Goal: Task Accomplishment & Management: Manage account settings

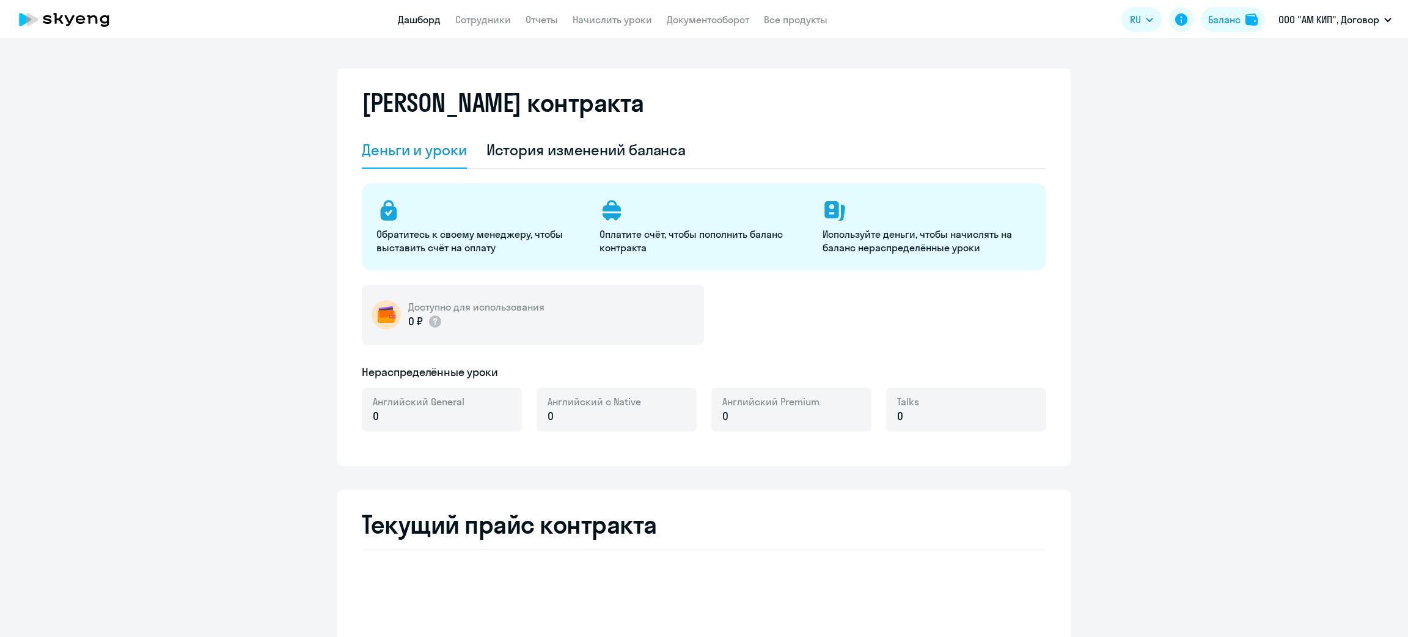
select select "english_adult_not_native_speaker"
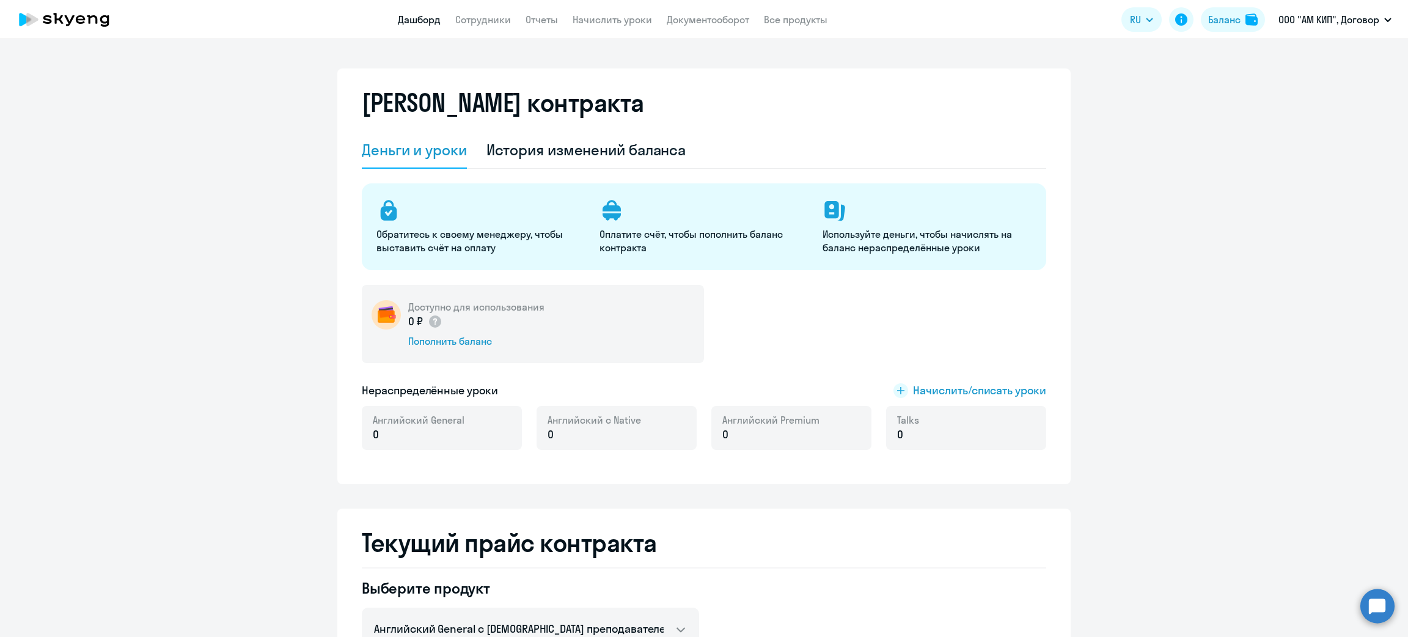
click at [421, 13] on link "Дашборд" at bounding box center [419, 19] width 43 height 12
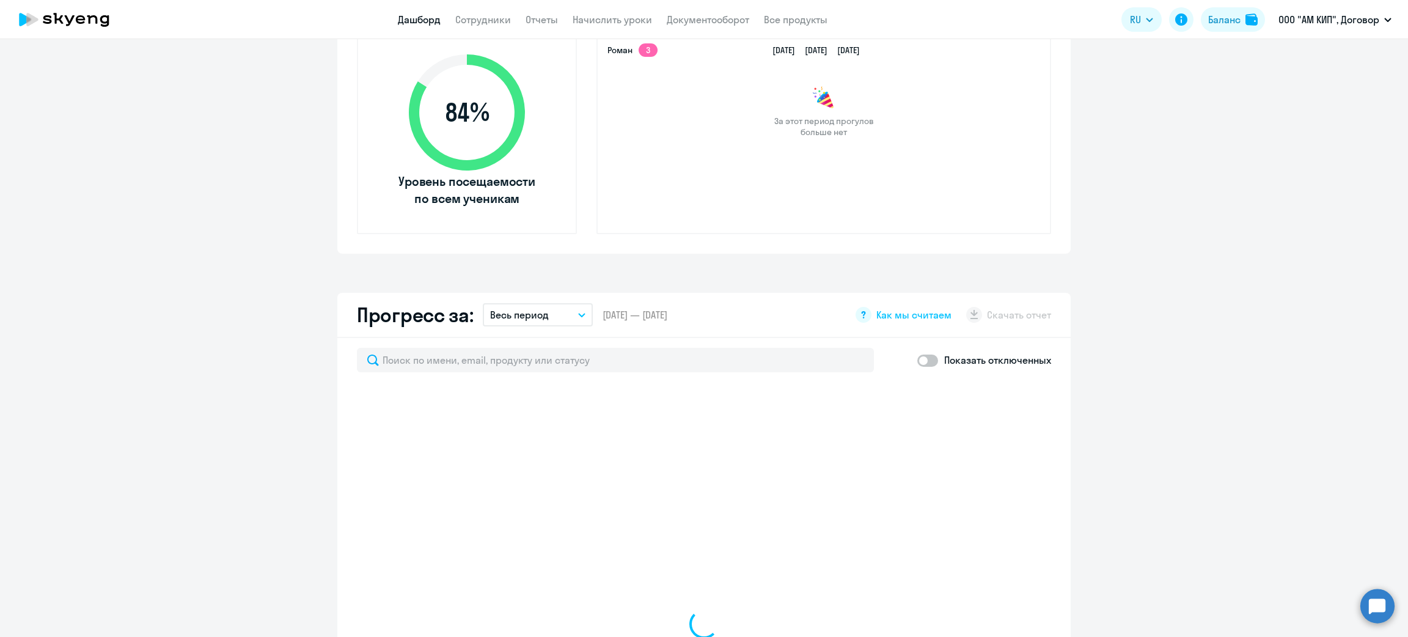
scroll to position [458, 0]
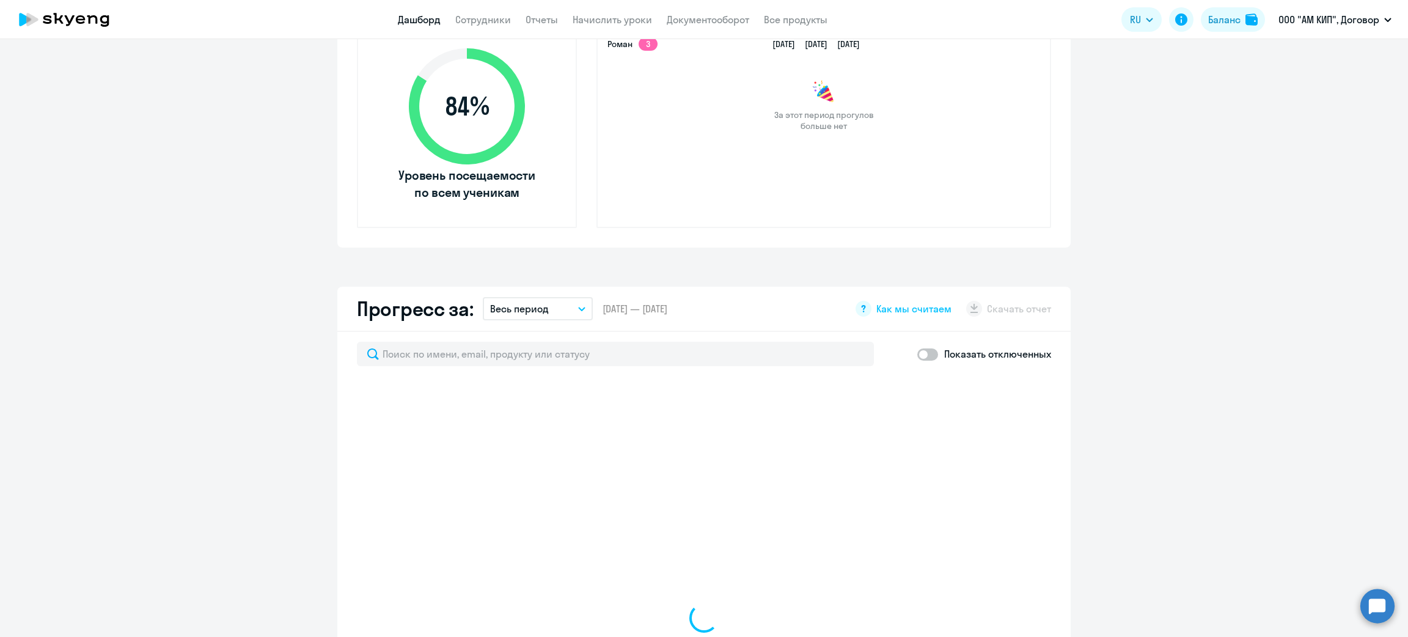
select select "30"
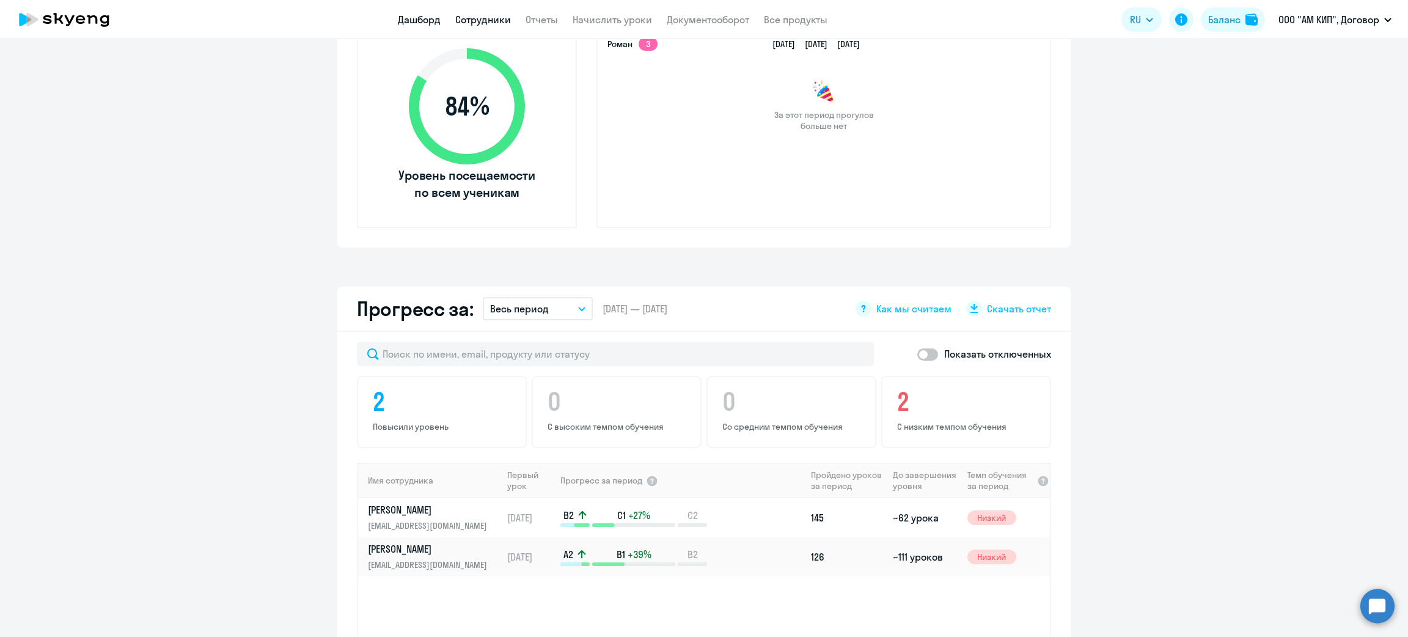
click at [483, 23] on link "Сотрудники" at bounding box center [483, 19] width 56 height 12
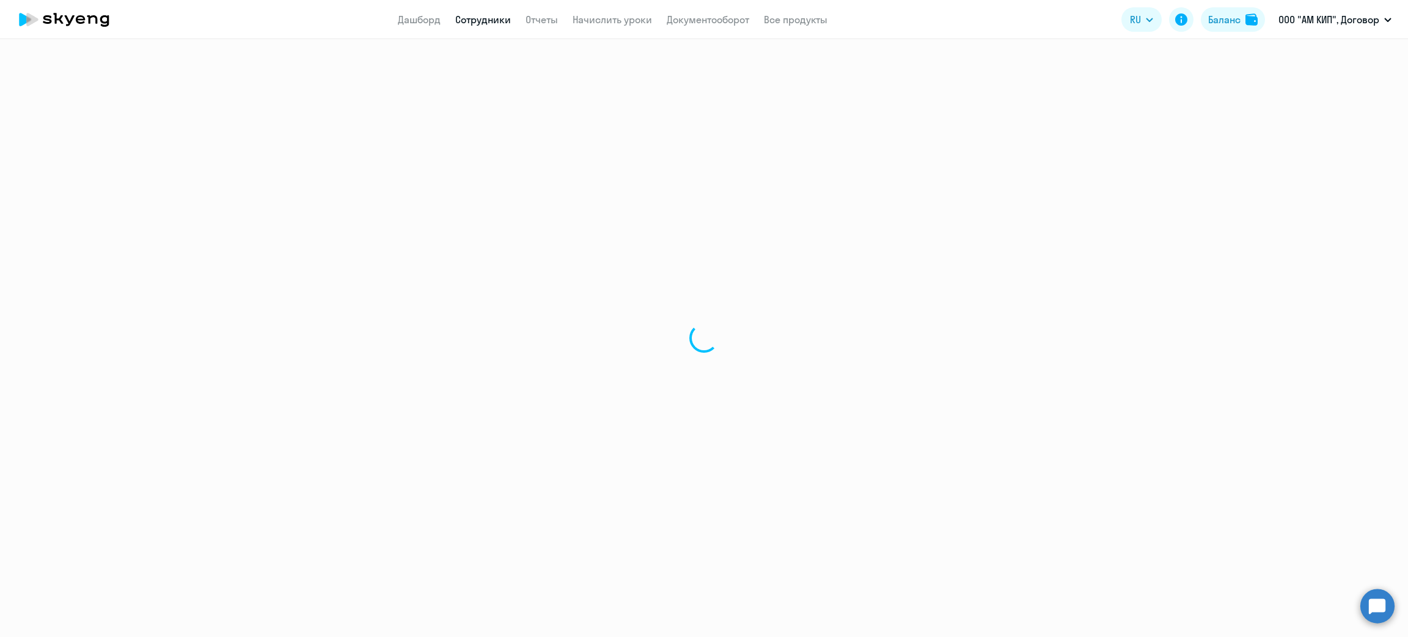
select select "30"
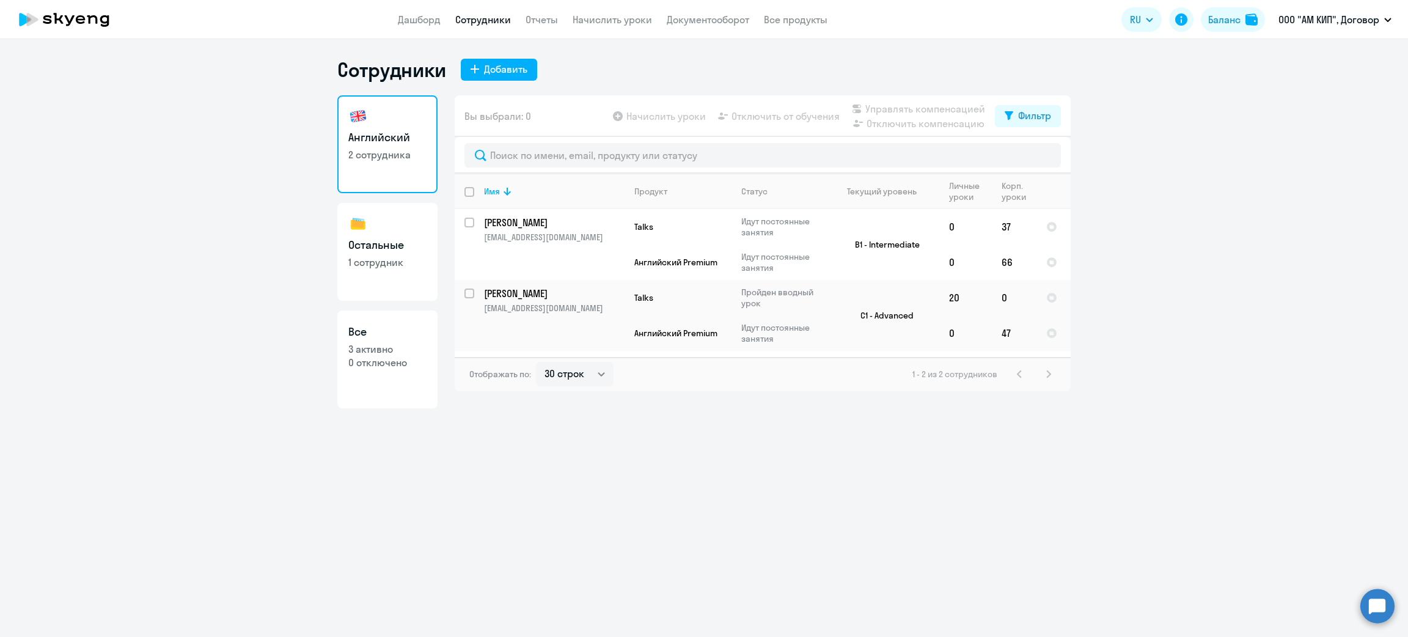
click at [383, 256] on p "1 сотрудник" at bounding box center [387, 262] width 78 height 13
select select "30"
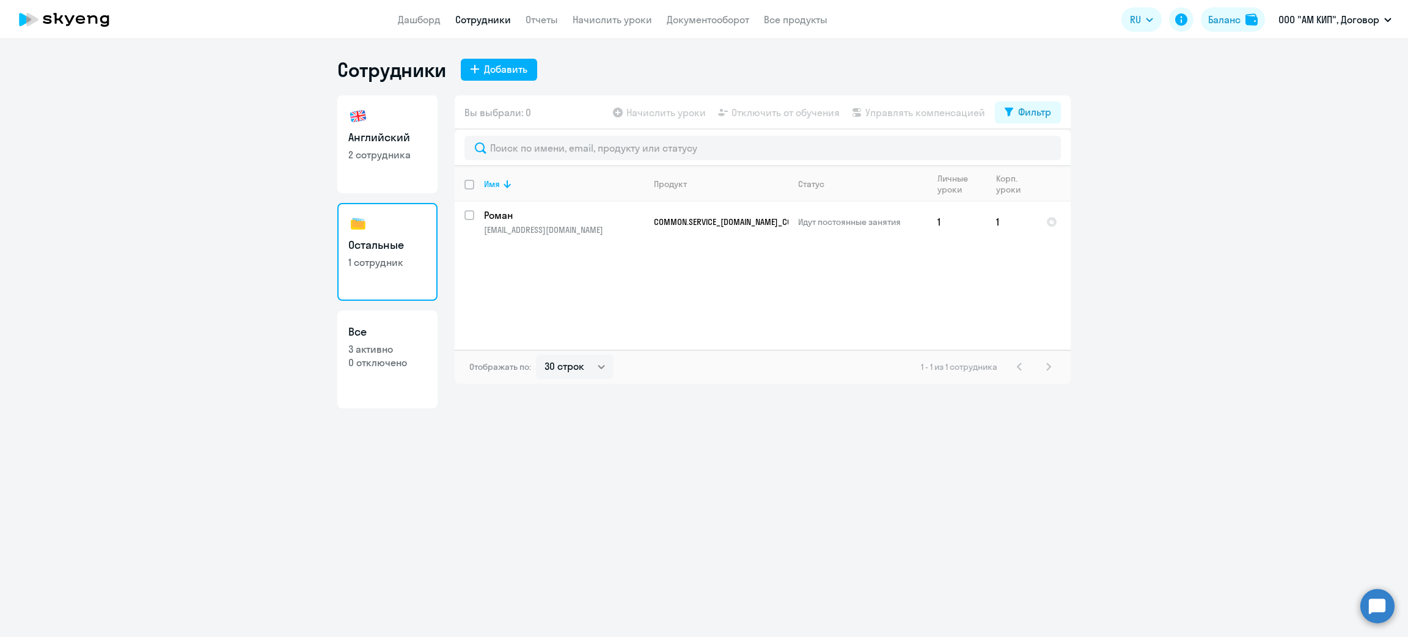
drag, startPoint x: 377, startPoint y: 358, endPoint x: 378, endPoint y: 348, distance: 9.3
click at [377, 356] on p "0 отключено" at bounding box center [387, 362] width 78 height 13
select select "30"
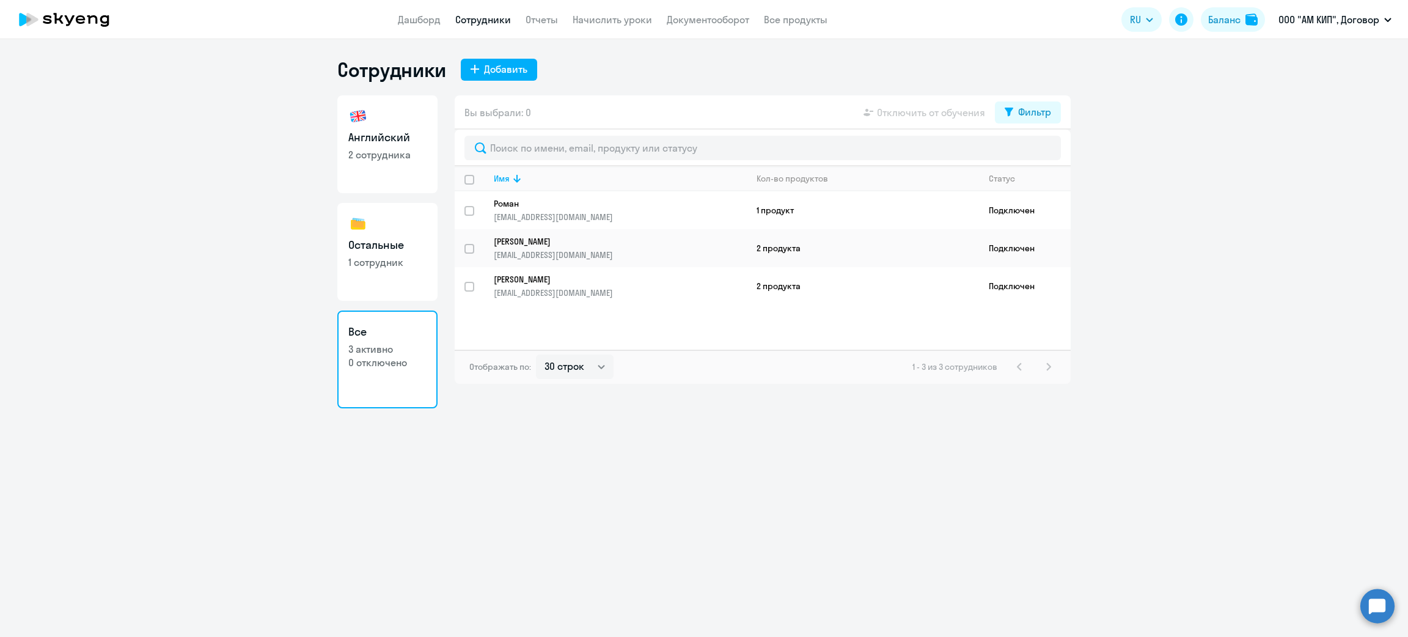
click at [415, 150] on p "2 сотрудника" at bounding box center [387, 154] width 78 height 13
select select "30"
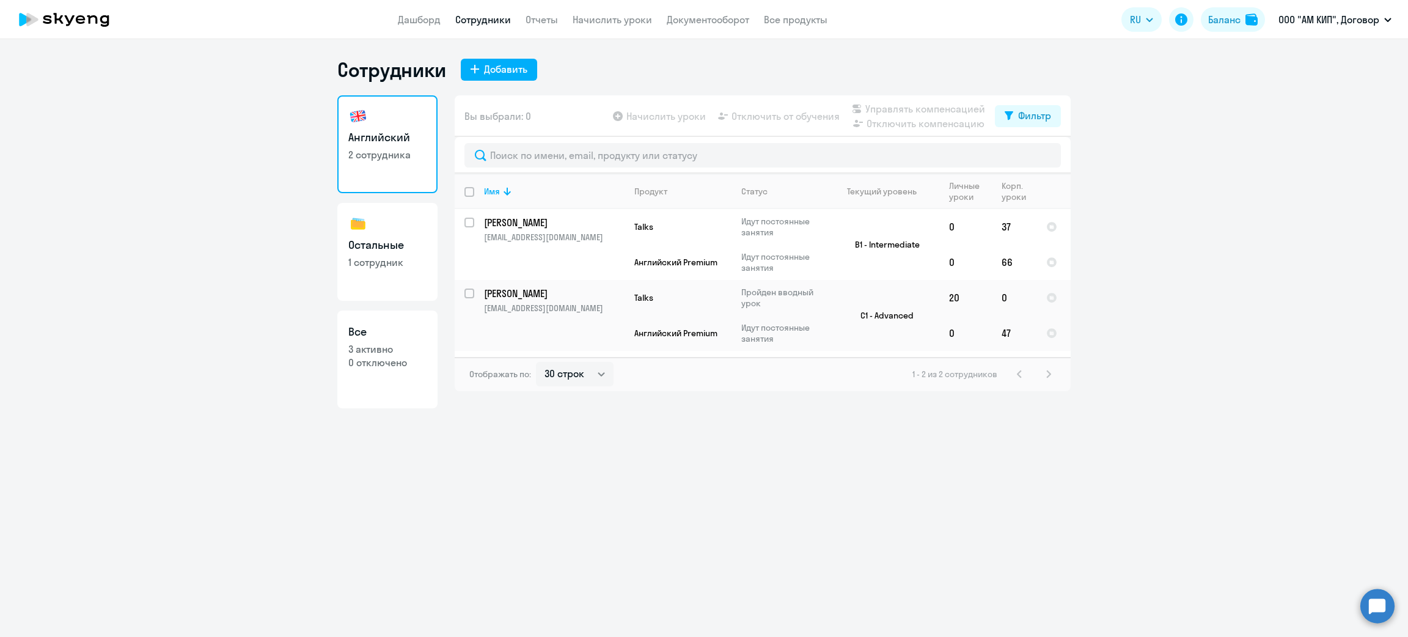
click at [393, 248] on h3 "Остальные" at bounding box center [387, 245] width 78 height 16
select select "30"
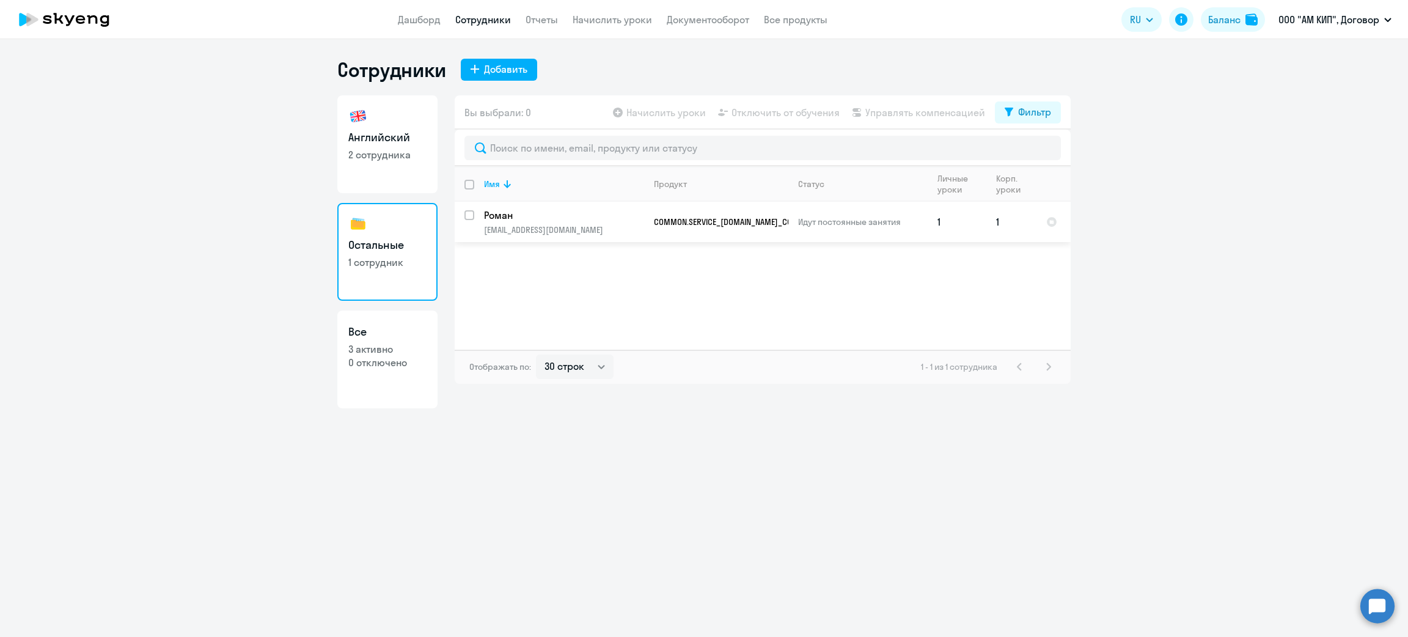
click at [548, 229] on p "volball@bk.ru" at bounding box center [564, 229] width 160 height 11
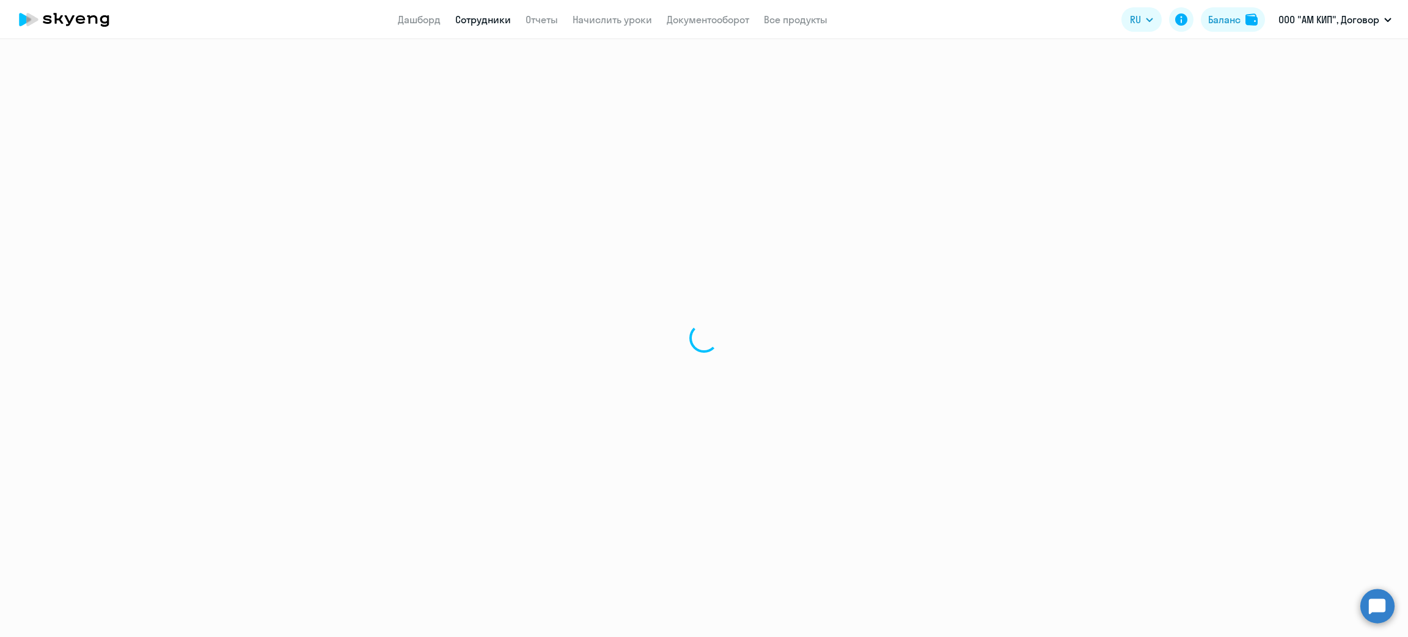
select select "others"
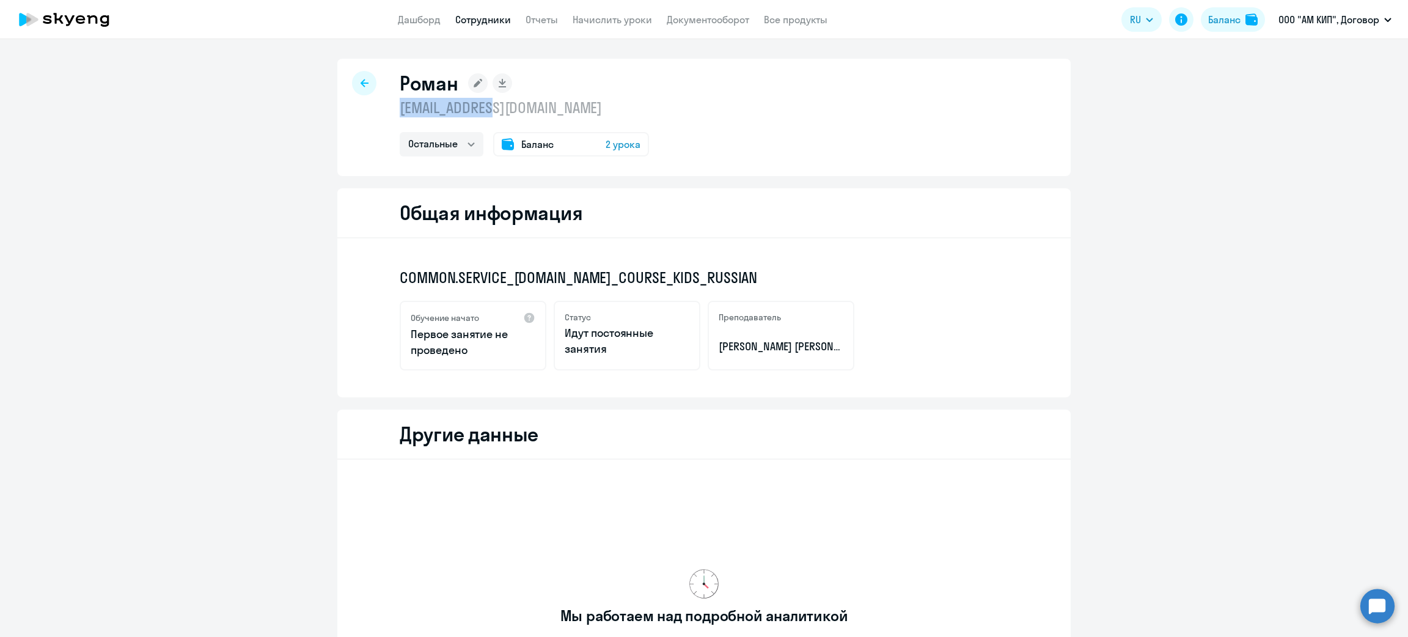
drag, startPoint x: 521, startPoint y: 109, endPoint x: 388, endPoint y: 115, distance: 133.4
click at [388, 115] on div "Роман volball@bk.ru Остальные Баланс 2 урока" at bounding box center [704, 117] width 734 height 117
copy p "volball@bk.ru"
click at [560, 139] on div "Баланс 2 урока" at bounding box center [571, 144] width 156 height 24
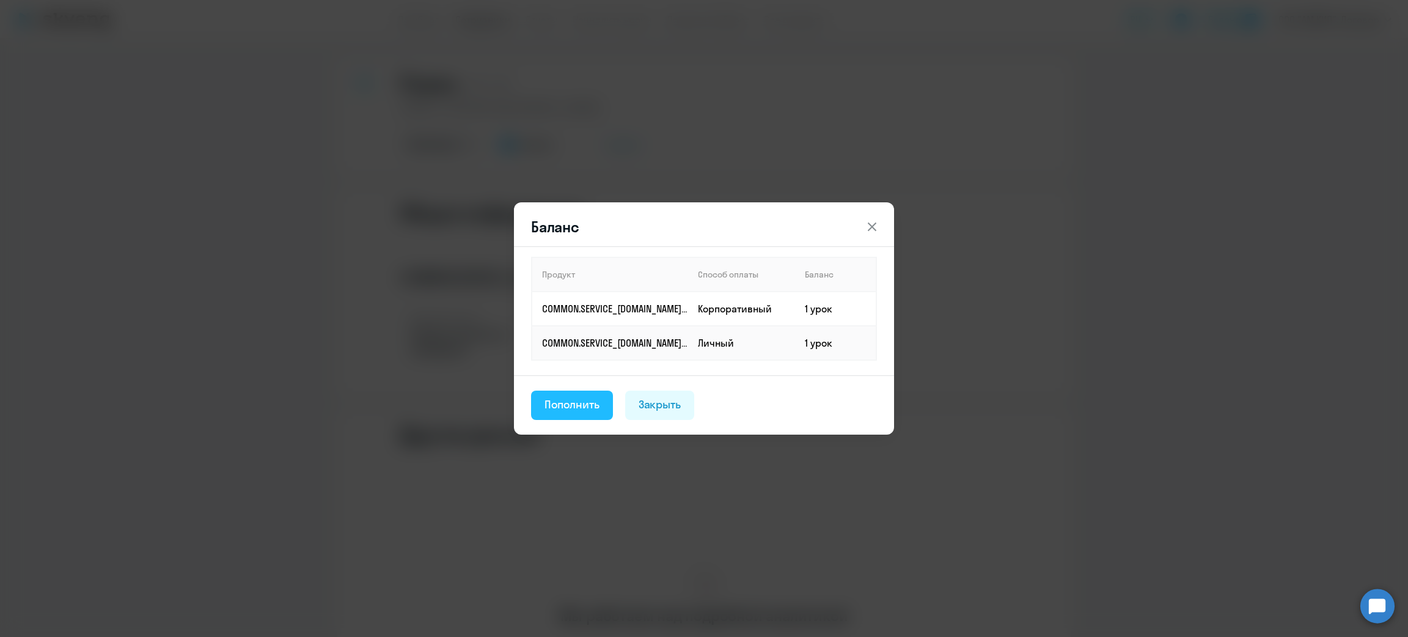
click at [584, 402] on div "Пополнить" at bounding box center [572, 405] width 55 height 16
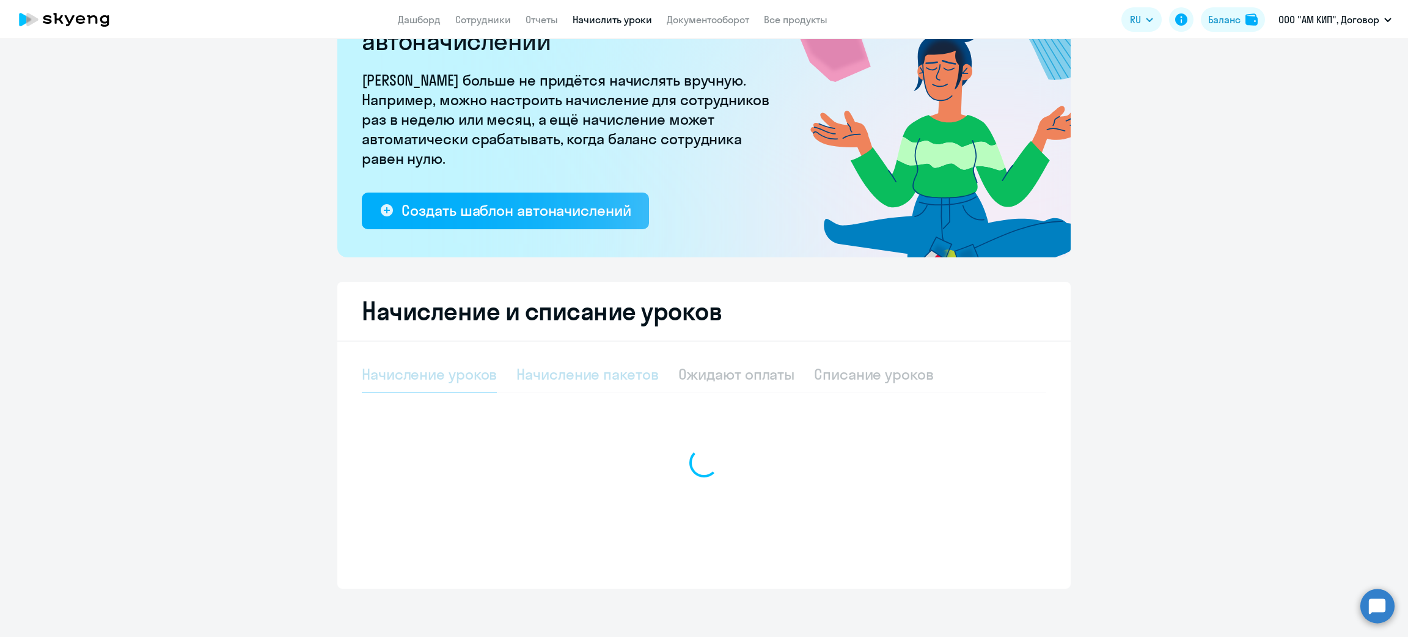
select select "10"
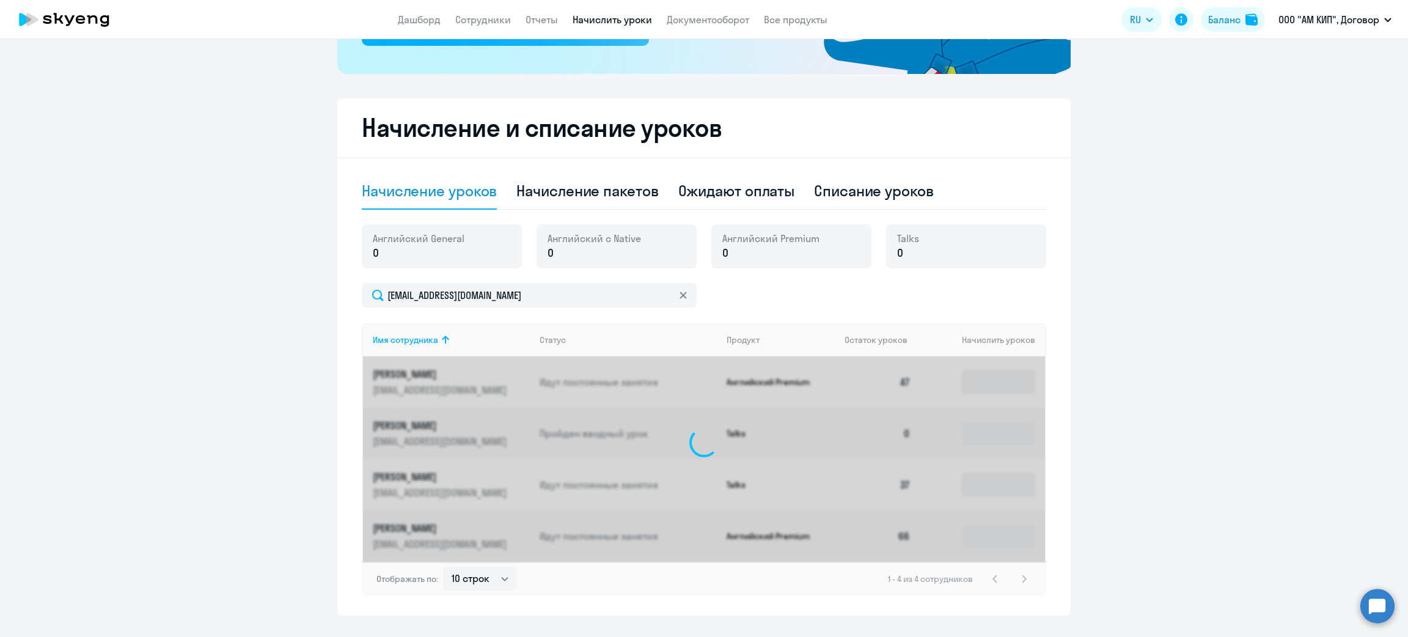
scroll to position [240, 0]
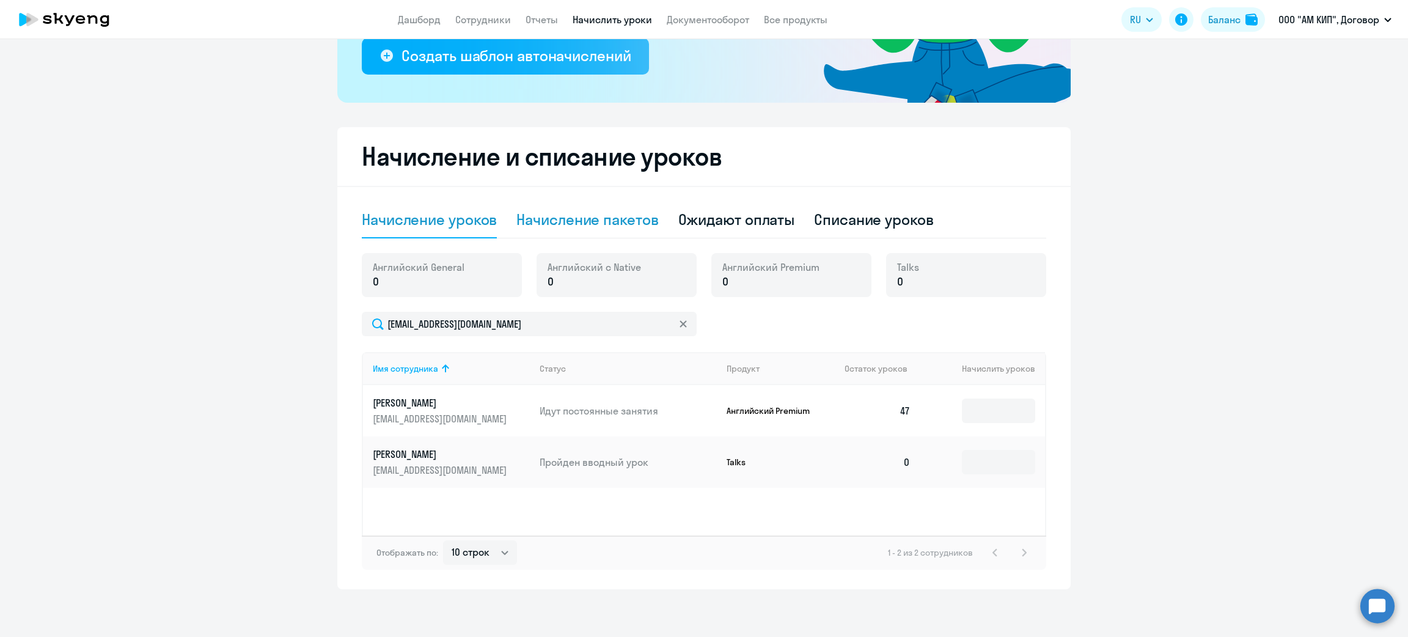
click at [579, 226] on div "Начисление пакетов" at bounding box center [588, 220] width 142 height 20
select select "10"
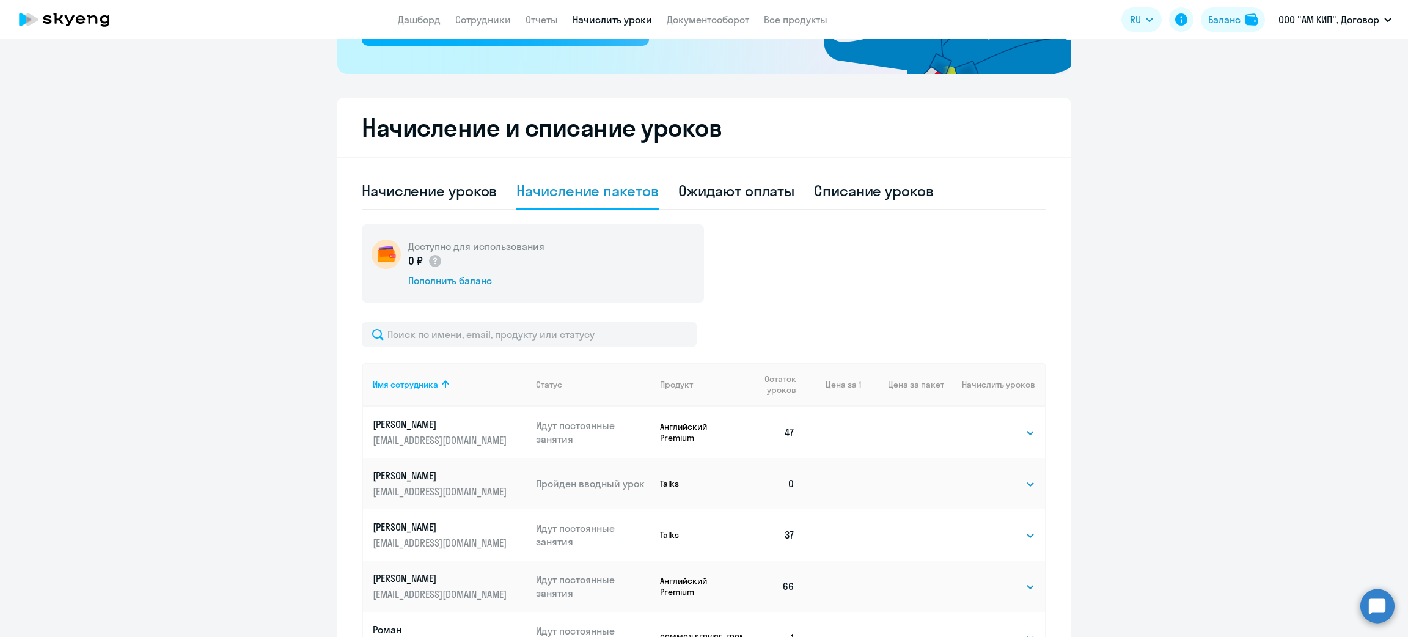
scroll to position [360, 0]
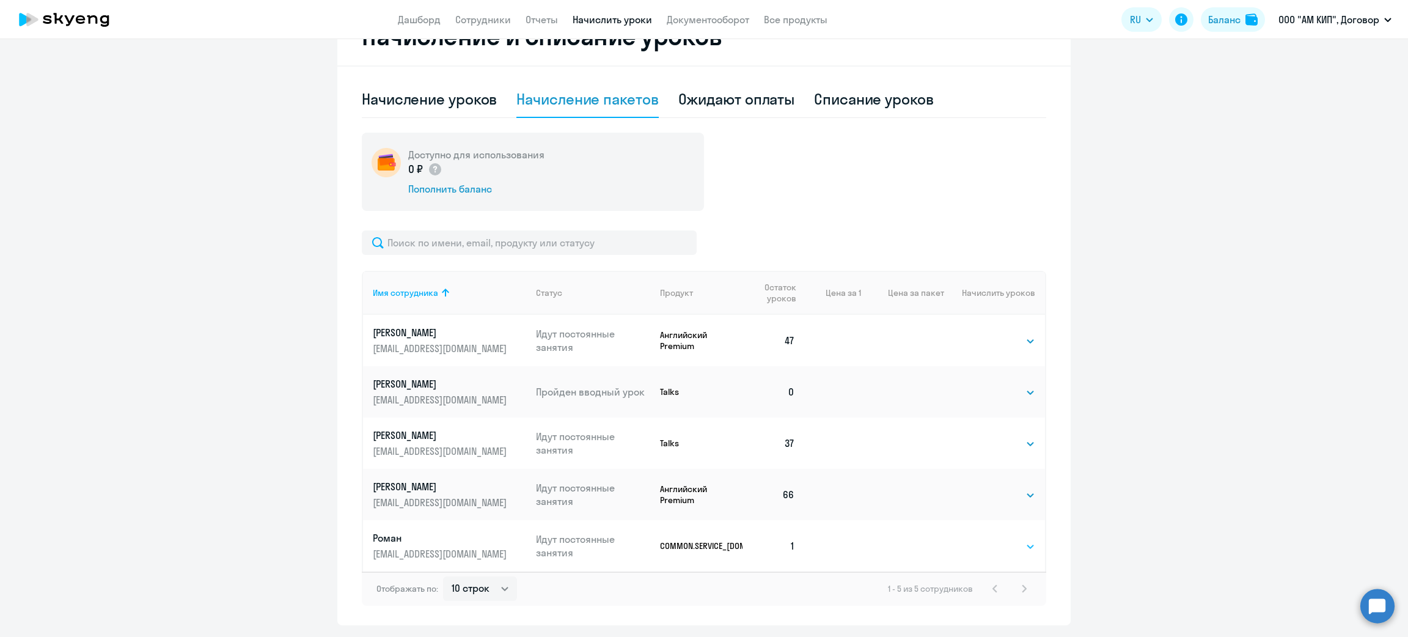
click at [1003, 550] on select "Выбрать 24 36 48 72 96 108 144 192" at bounding box center [1010, 546] width 50 height 15
click at [995, 548] on select "Выбрать 24 36 48 72 96 108 144 192" at bounding box center [1010, 546] width 50 height 15
click at [996, 551] on select "Выбрать 24 36 48 72 96 108 144 192" at bounding box center [1010, 546] width 50 height 15
click at [1019, 545] on select "Выбрать 24 36 48 72 96 108 144 192" at bounding box center [1010, 546] width 50 height 15
click at [1017, 549] on select "Выбрать 24 36 48 72 96 108 144 192" at bounding box center [1010, 546] width 50 height 15
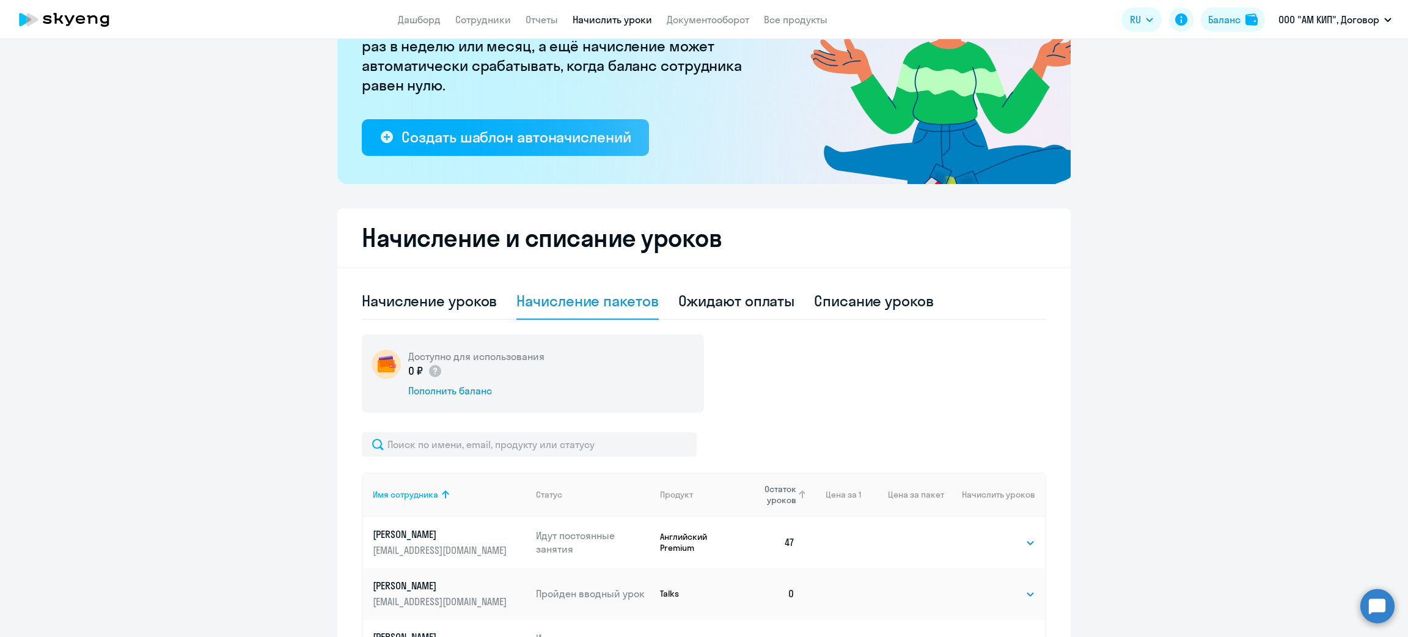
scroll to position [0, 0]
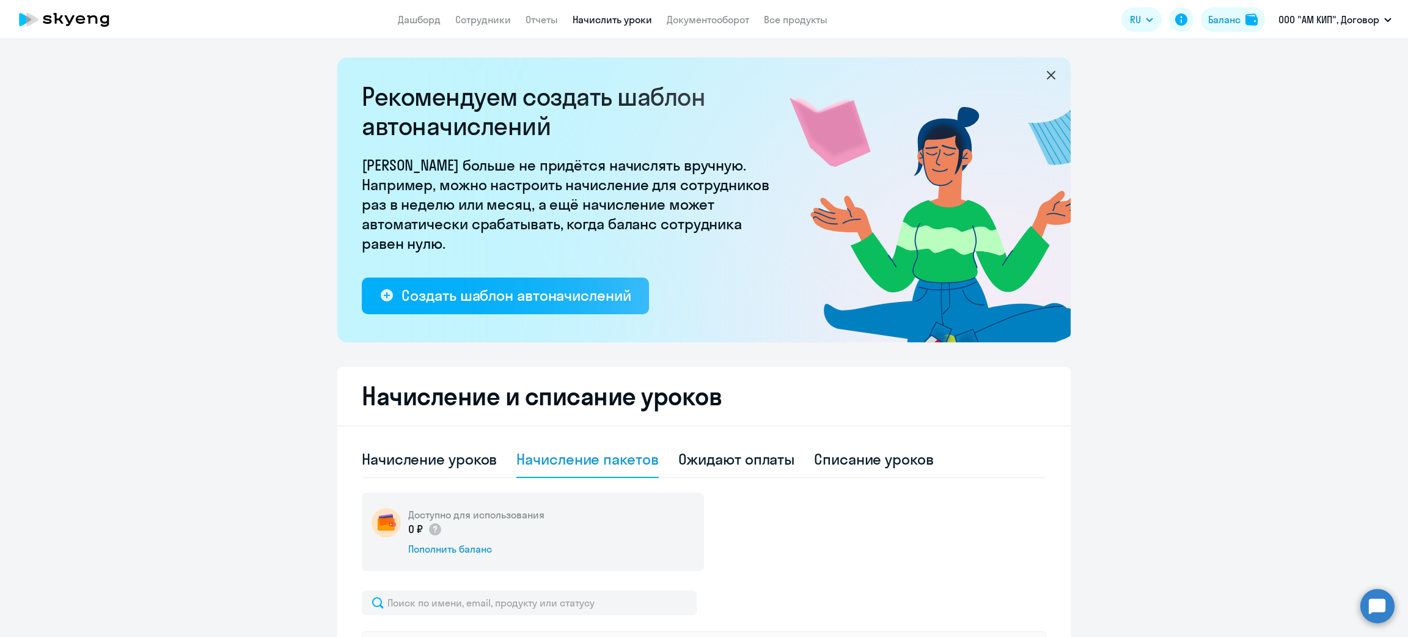
click at [490, 10] on app-header "Дашборд Сотрудники Отчеты Начислить уроки Документооборот Все продукты Дашборд …" at bounding box center [704, 19] width 1408 height 39
click at [490, 17] on link "Сотрудники" at bounding box center [483, 19] width 56 height 12
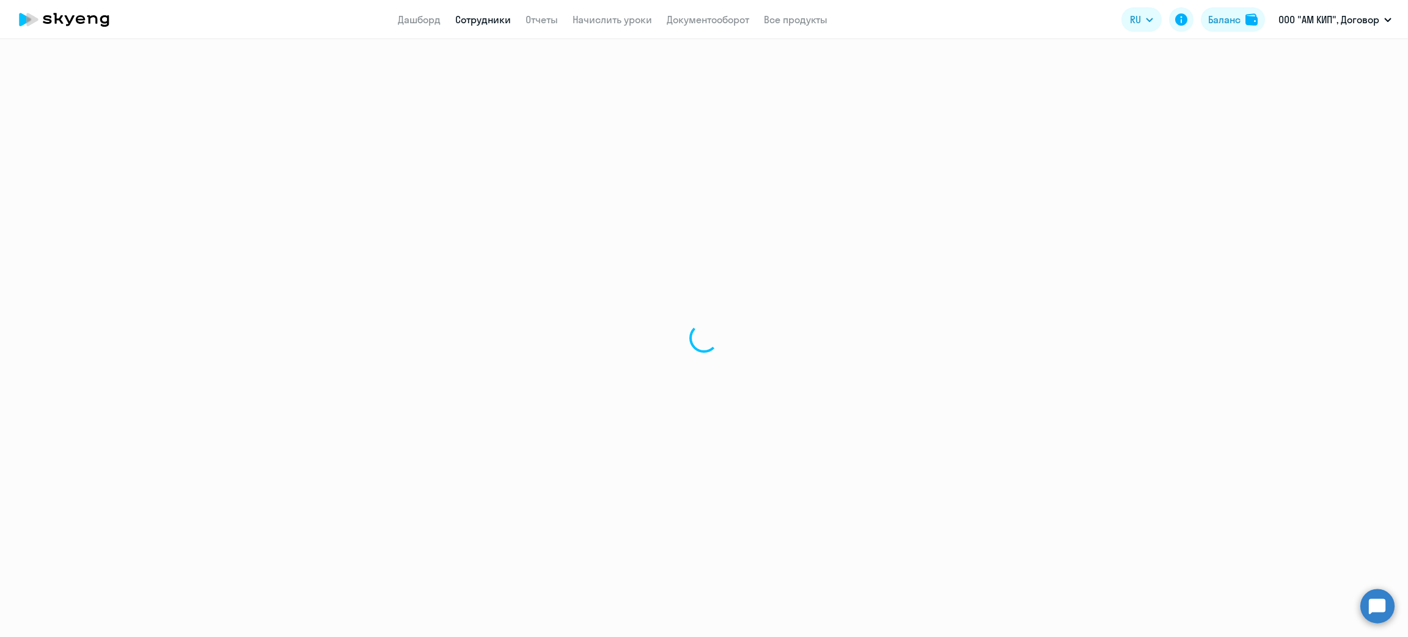
select select "30"
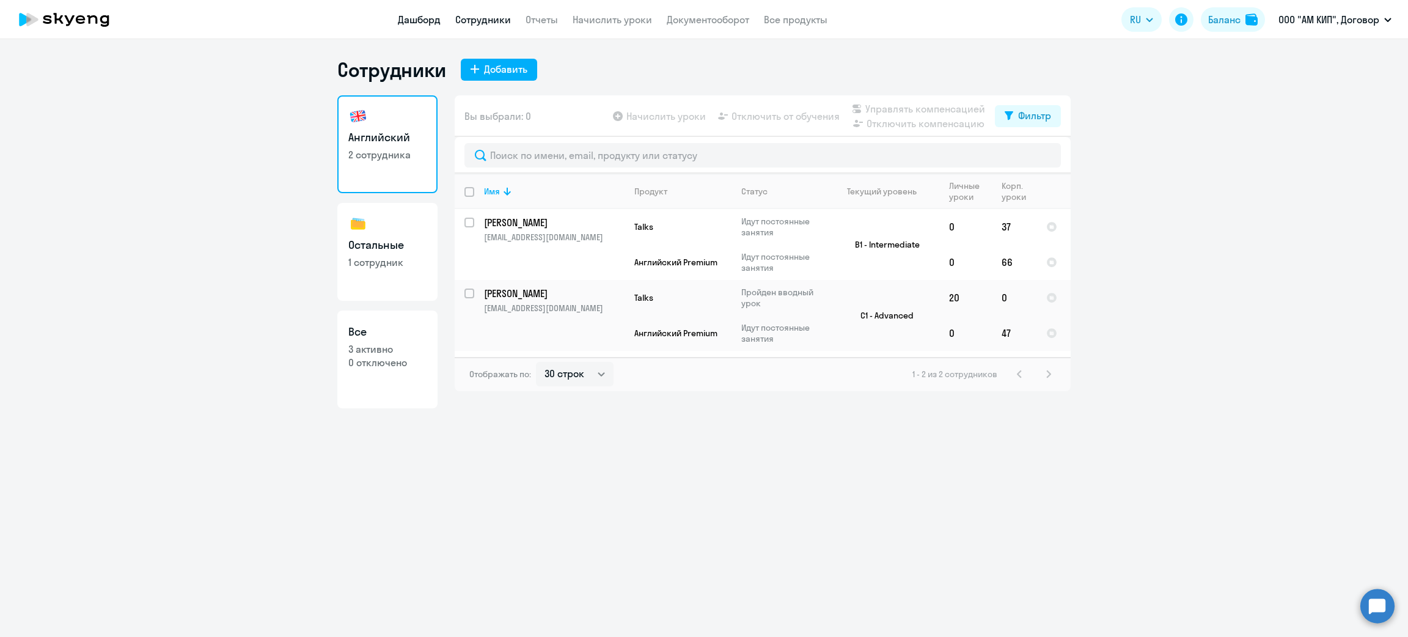
click at [411, 20] on link "Дашборд" at bounding box center [419, 19] width 43 height 12
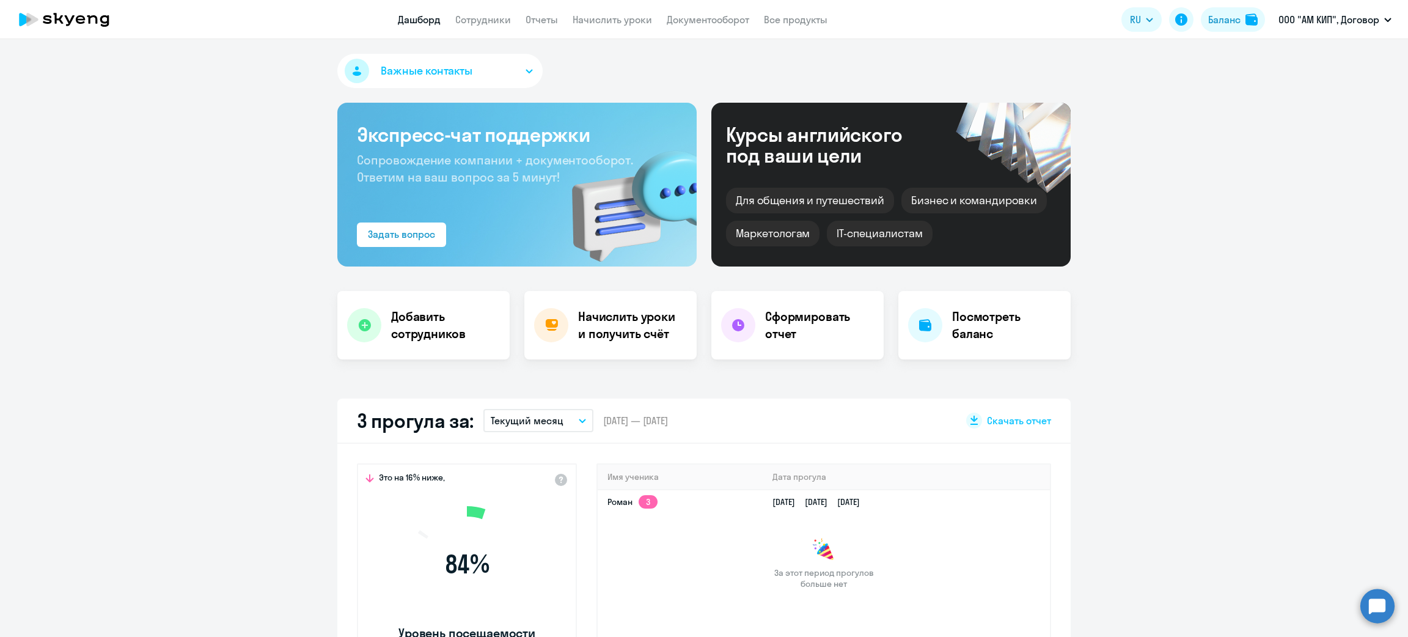
select select "30"
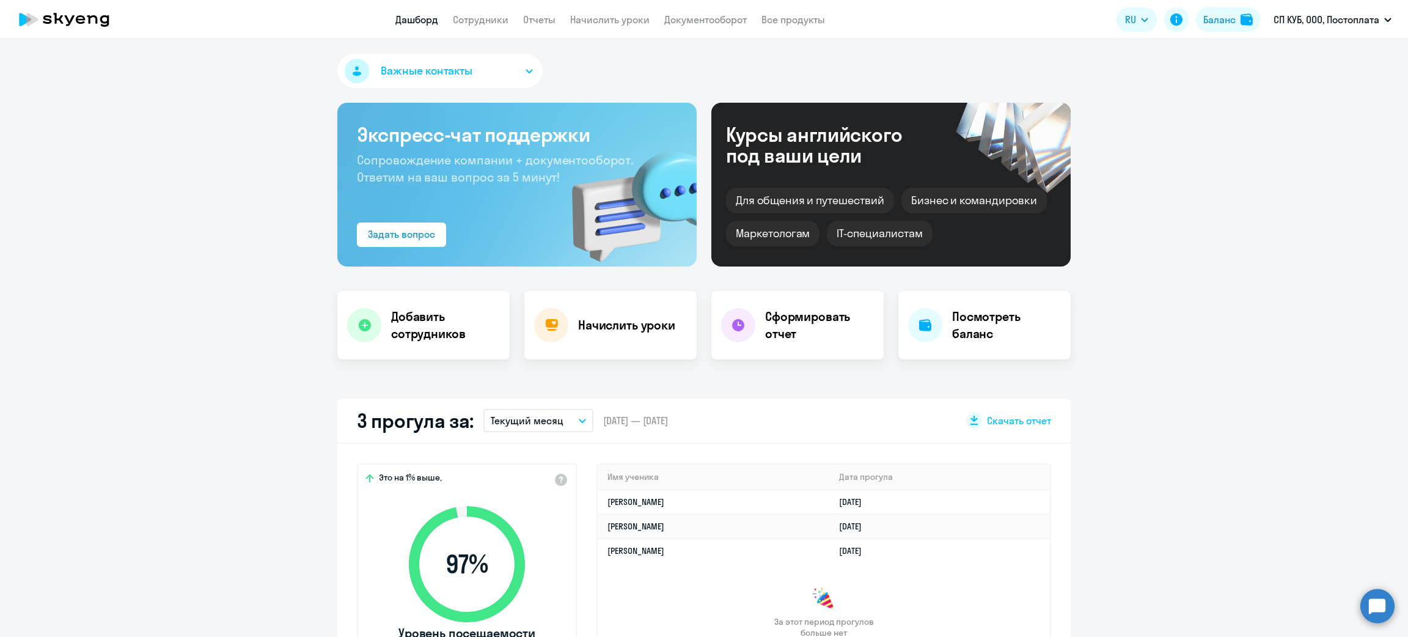
select select "30"
drag, startPoint x: 1275, startPoint y: 51, endPoint x: 1326, endPoint y: 67, distance: 53.2
click at [1326, 67] on li "СП КУБ, ООО, Постоплата" at bounding box center [1333, 57] width 130 height 31
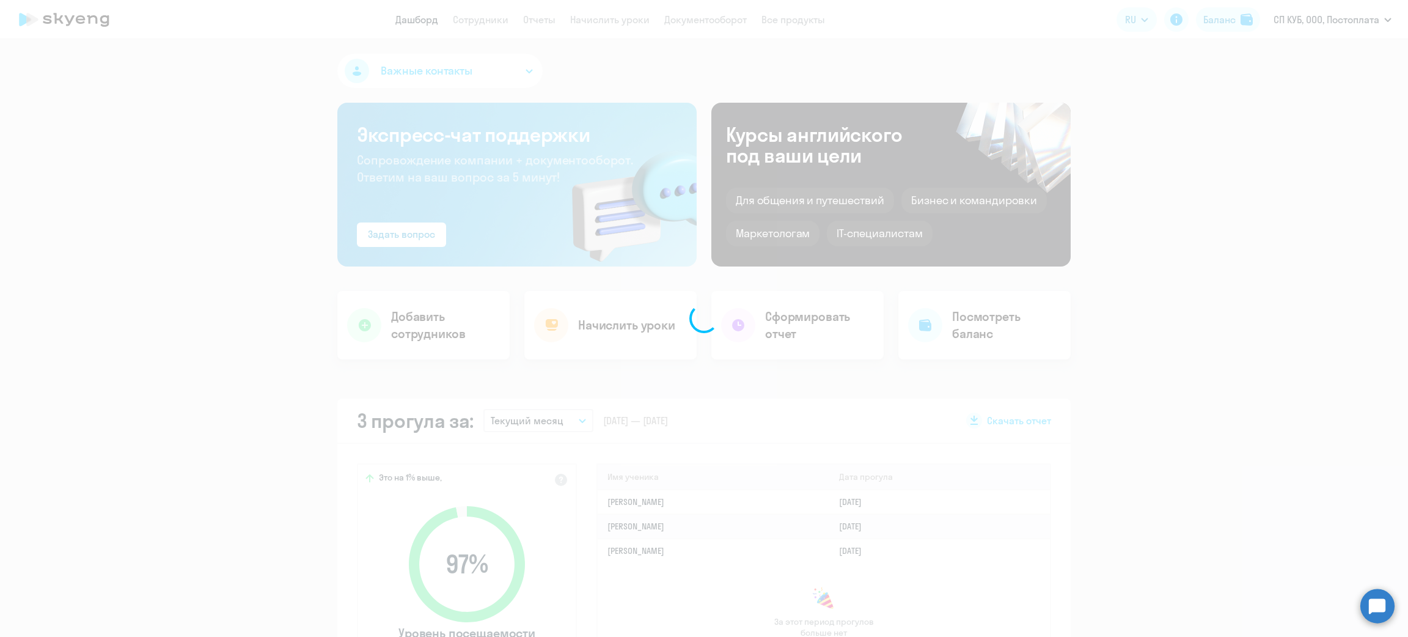
copy span "СП КУБ, ООО"
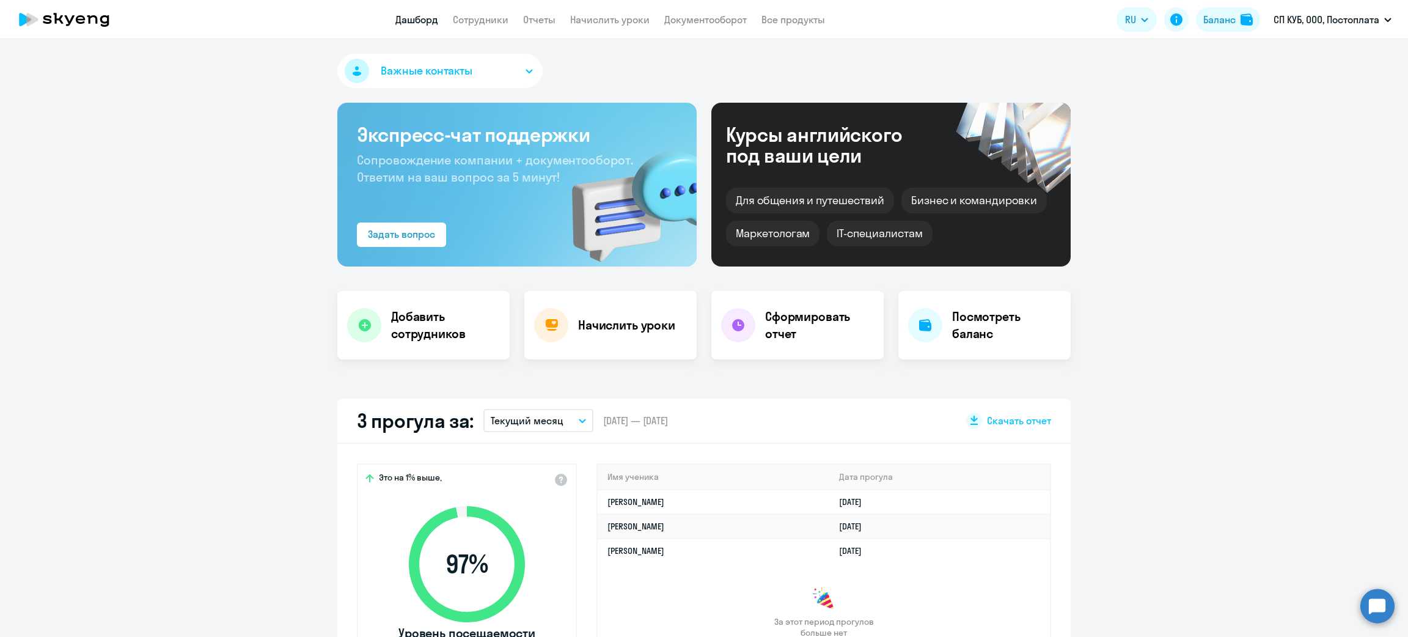
select select "30"
click at [493, 27] on app-header "Дашборд Сотрудники Отчеты Начислить уроки Документооборот Все продукты Дашборд …" at bounding box center [704, 19] width 1408 height 39
click at [497, 16] on link "Сотрудники" at bounding box center [481, 19] width 56 height 12
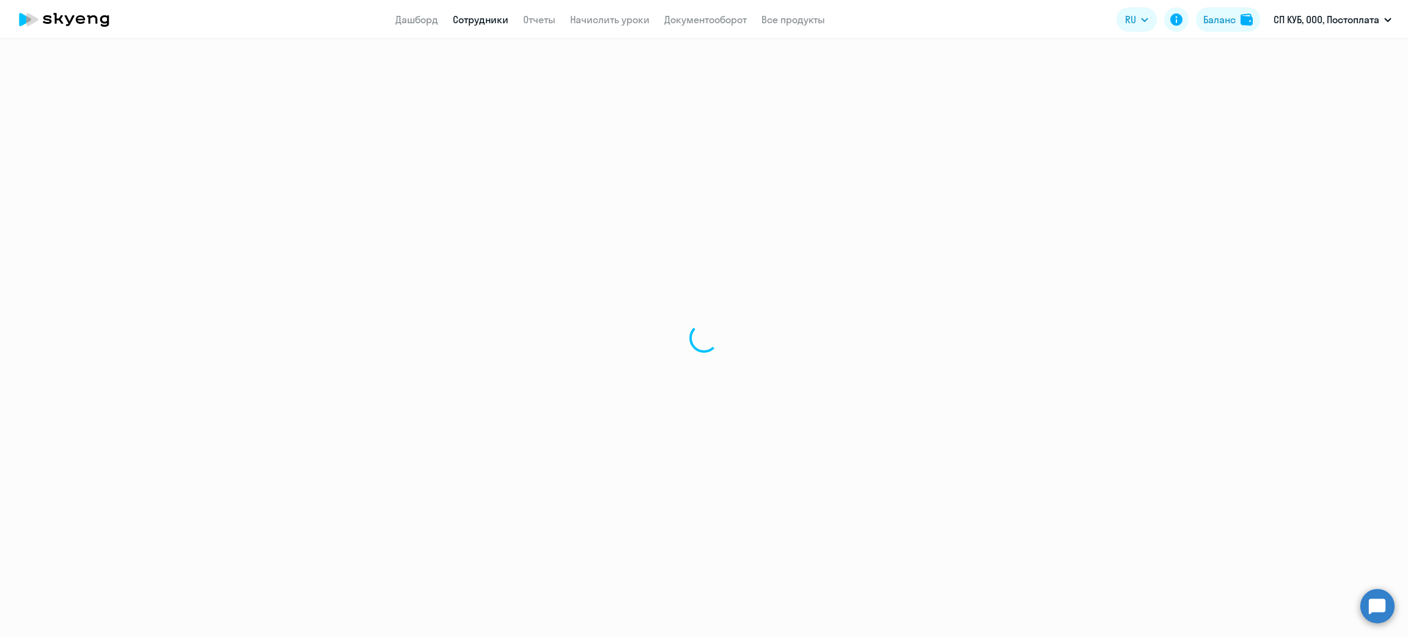
select select "30"
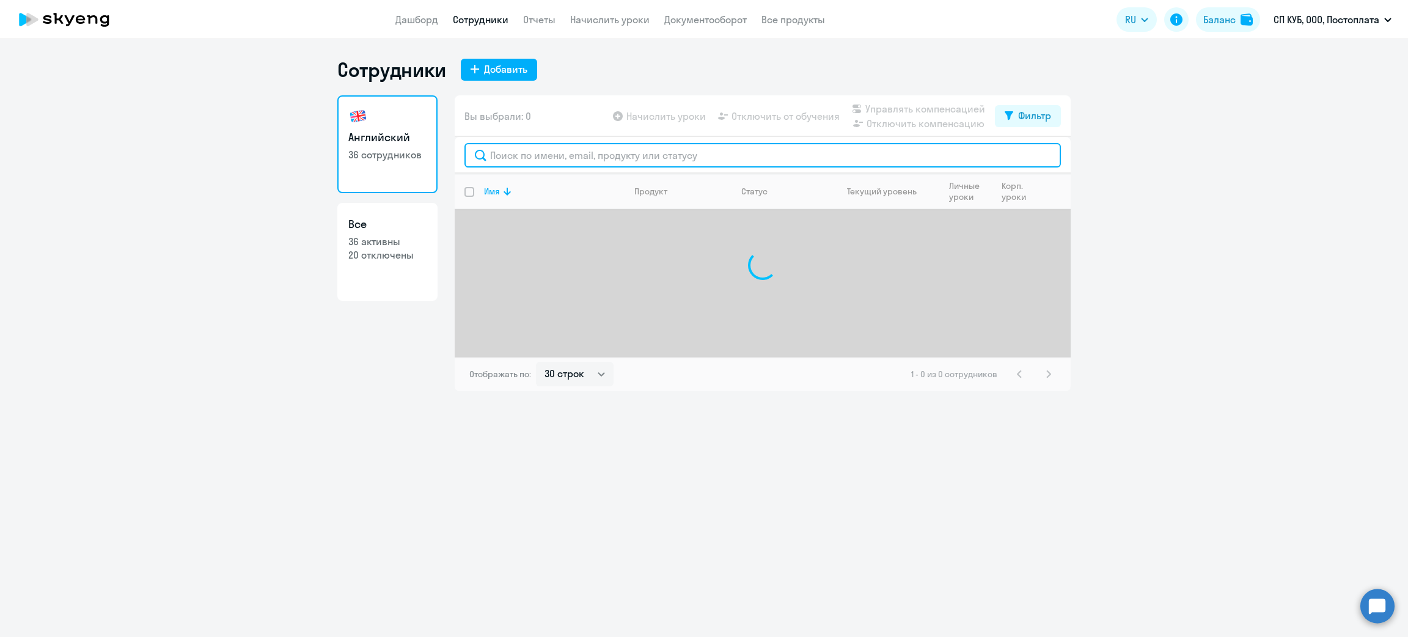
click at [562, 159] on input "text" at bounding box center [763, 155] width 597 height 24
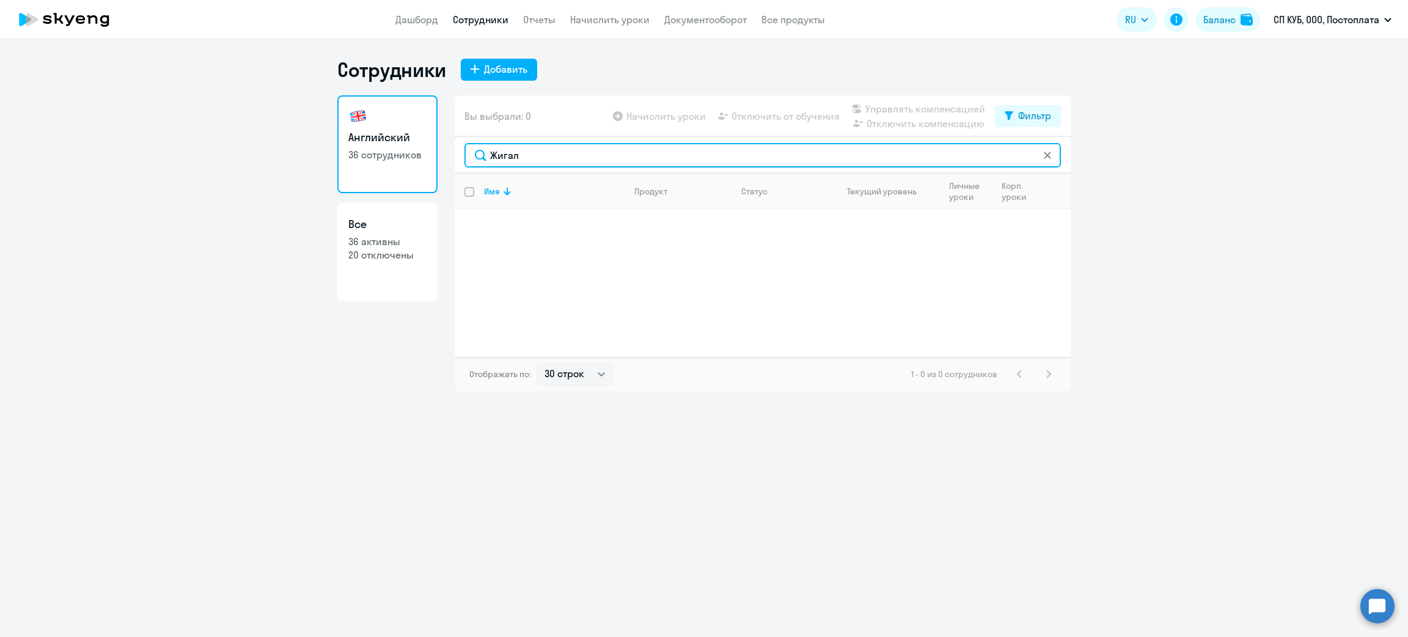
drag, startPoint x: 449, startPoint y: 142, endPoint x: 399, endPoint y: 138, distance: 50.3
click at [399, 138] on div "Английский 36 сотрудников Все 36 активны 20 отключены Вы выбрали: 0 Начислить у…" at bounding box center [704, 243] width 734 height 296
paste input "ьская"
drag, startPoint x: 550, startPoint y: 164, endPoint x: 399, endPoint y: 161, distance: 150.4
click at [399, 161] on div "Английский 36 сотрудников Все 36 активны 20 отключены Вы выбрали: 0 Начислить у…" at bounding box center [704, 243] width 734 height 296
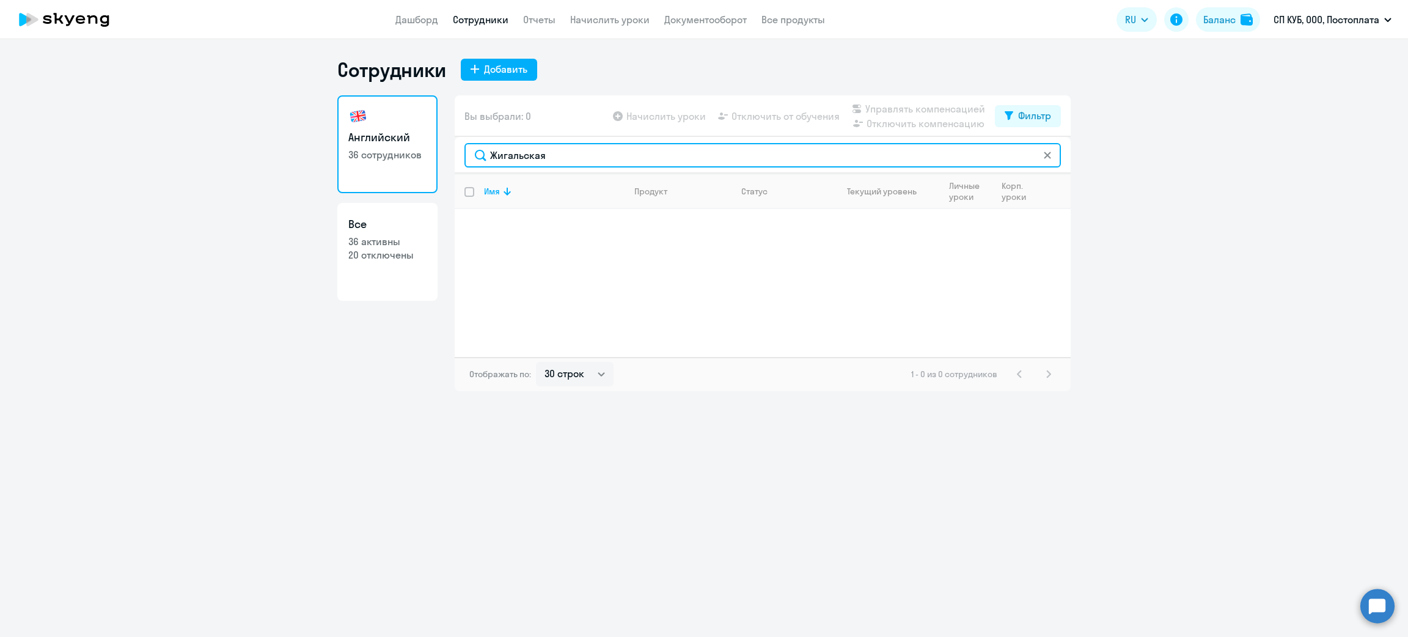
paste input "еченицына"
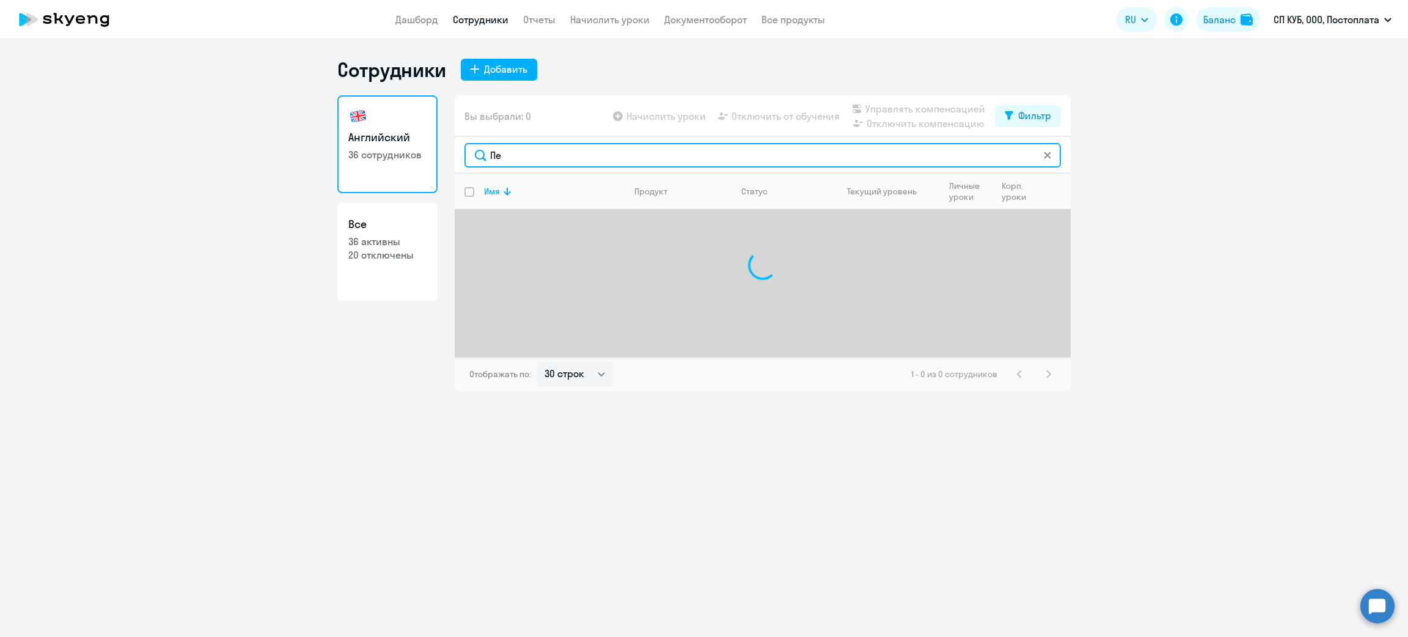
type input "П"
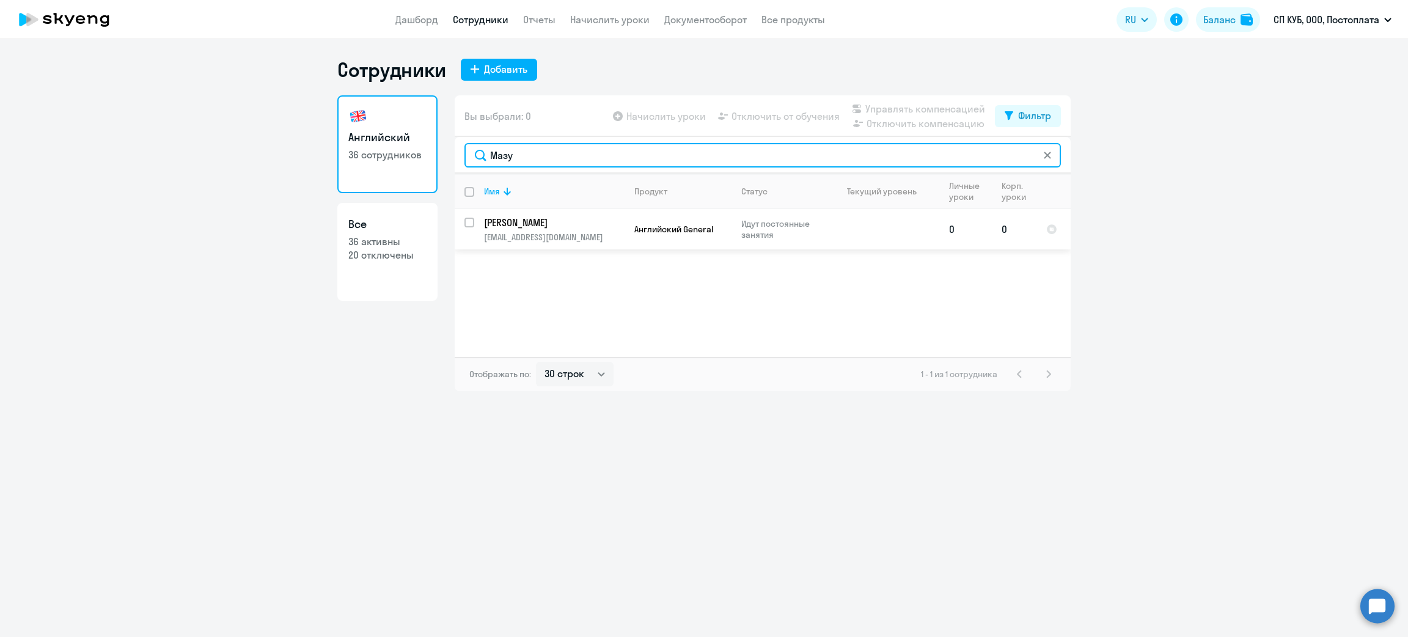
type input "Мазу"
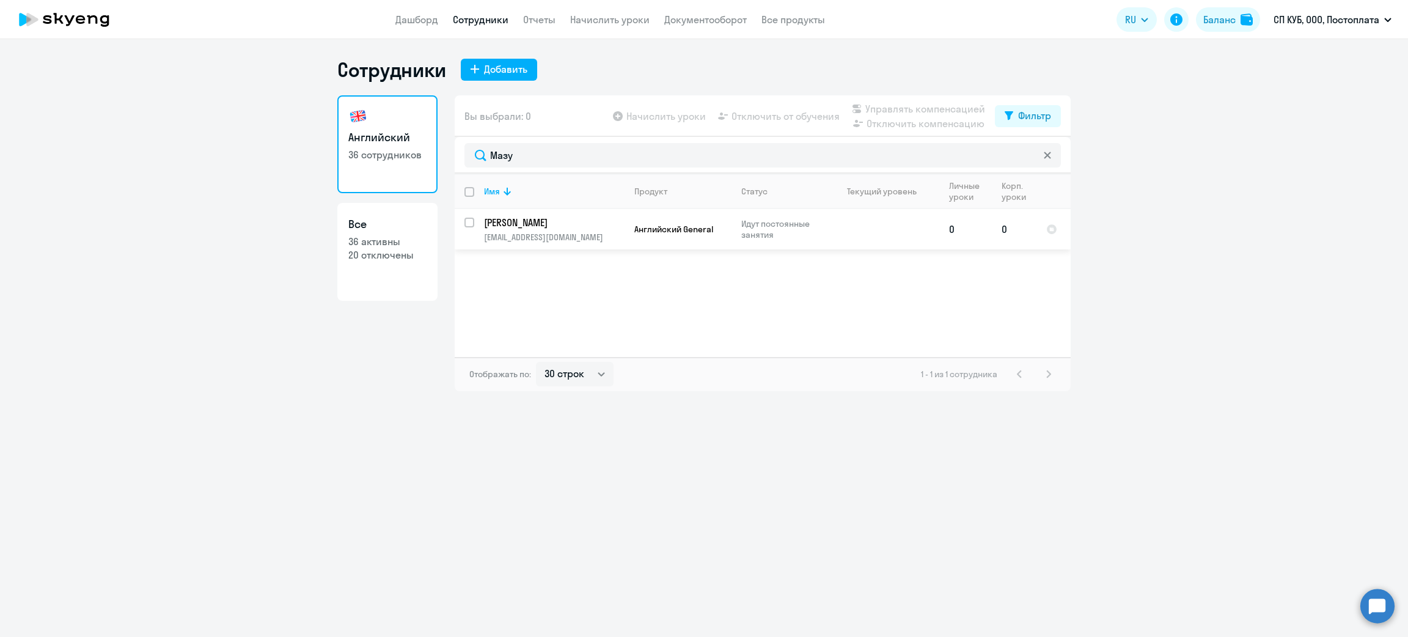
click at [545, 241] on p "mazunina0901@gmail.com" at bounding box center [554, 237] width 140 height 11
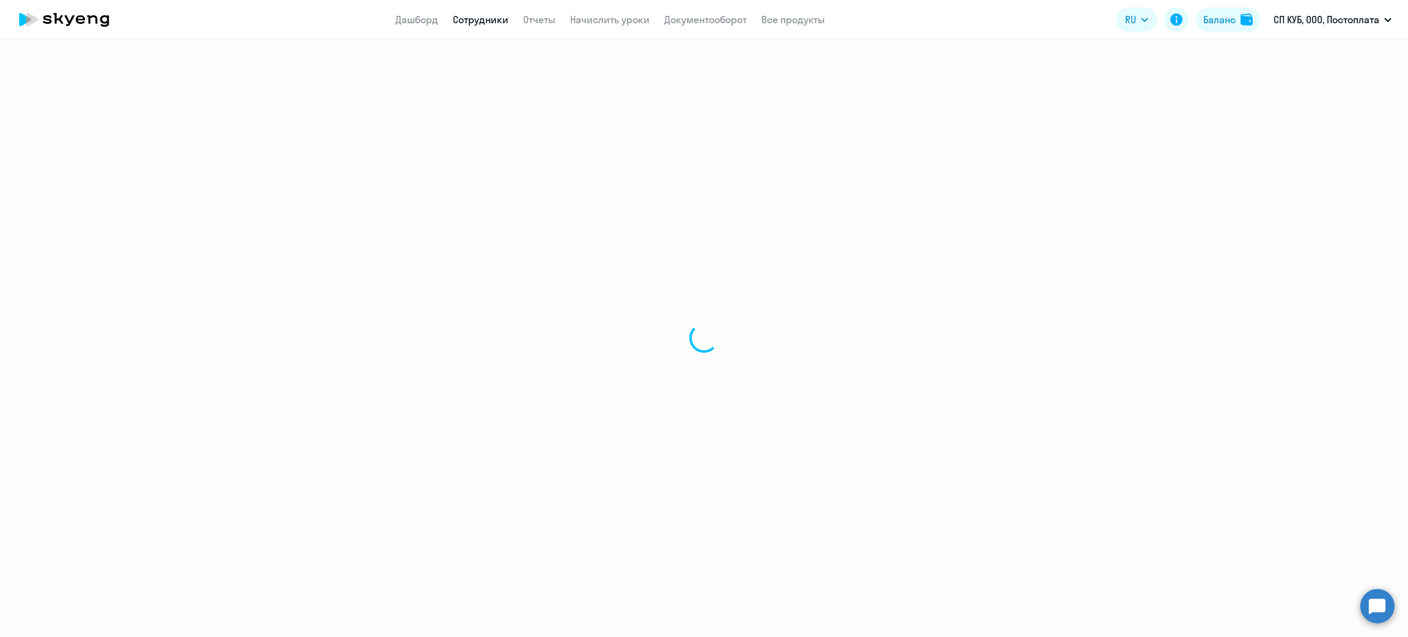
select select "english"
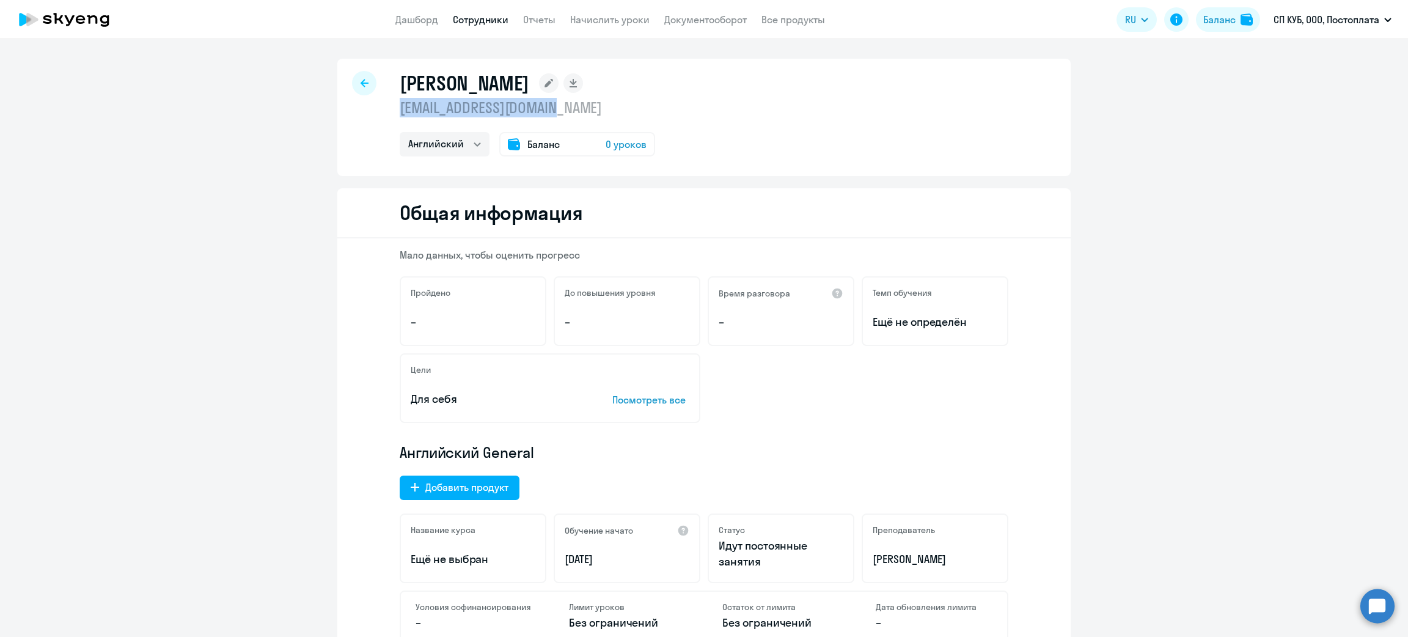
drag, startPoint x: 581, startPoint y: 108, endPoint x: 375, endPoint y: 117, distance: 206.2
click at [375, 117] on div "Мазунина Юлия mazunina0901@gmail.com Английский Баланс 0 уроков" at bounding box center [704, 117] width 734 height 117
copy p "mazunina0901@gmail.com"
click at [454, 25] on link "Сотрудники" at bounding box center [481, 19] width 56 height 12
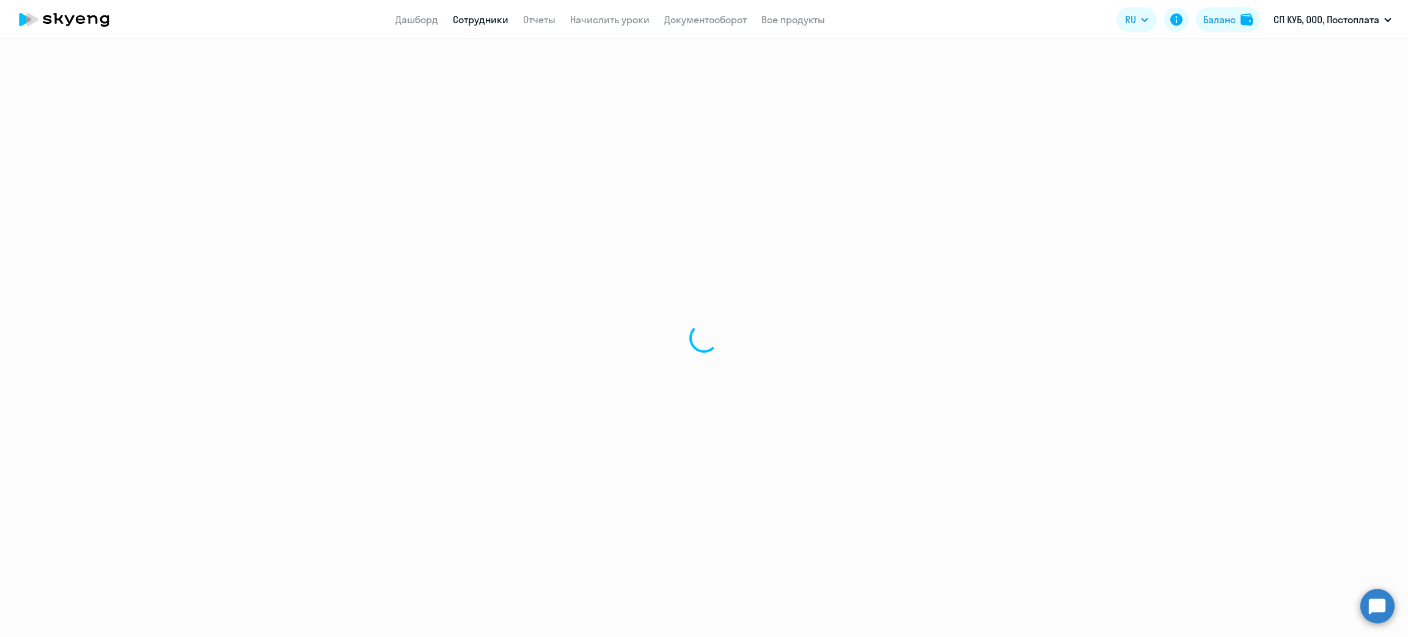
select select "30"
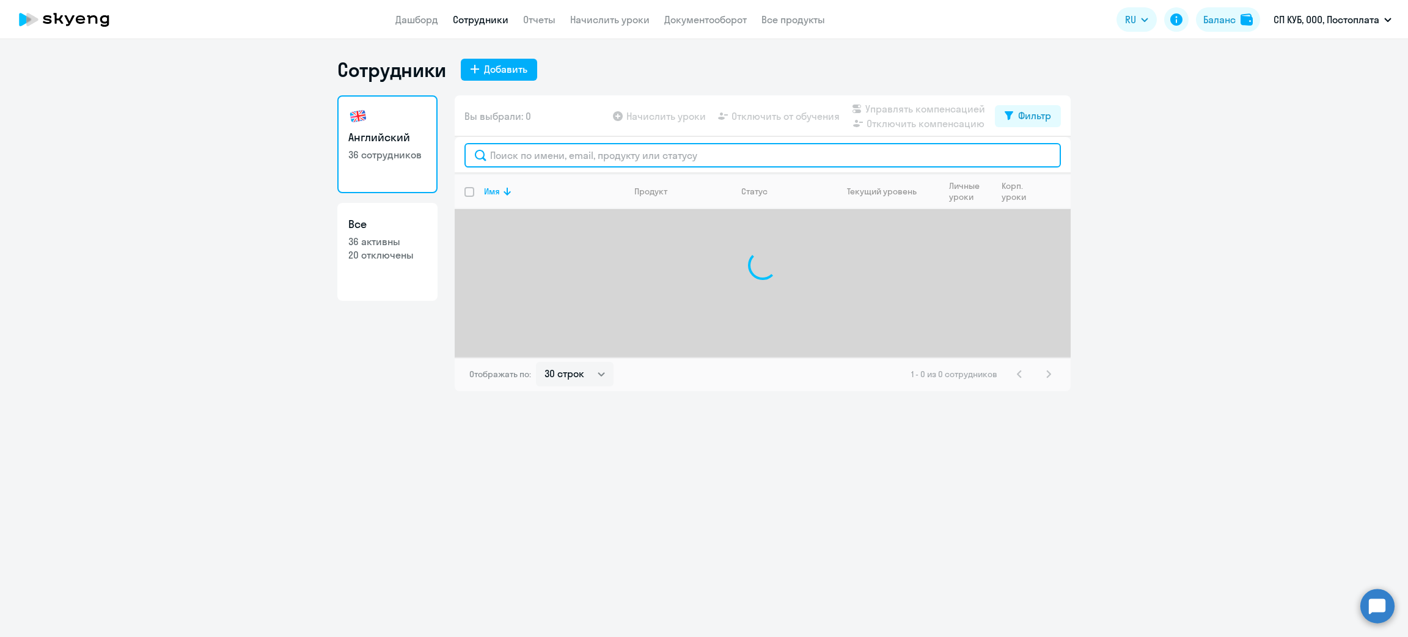
click at [523, 153] on input "text" at bounding box center [763, 155] width 597 height 24
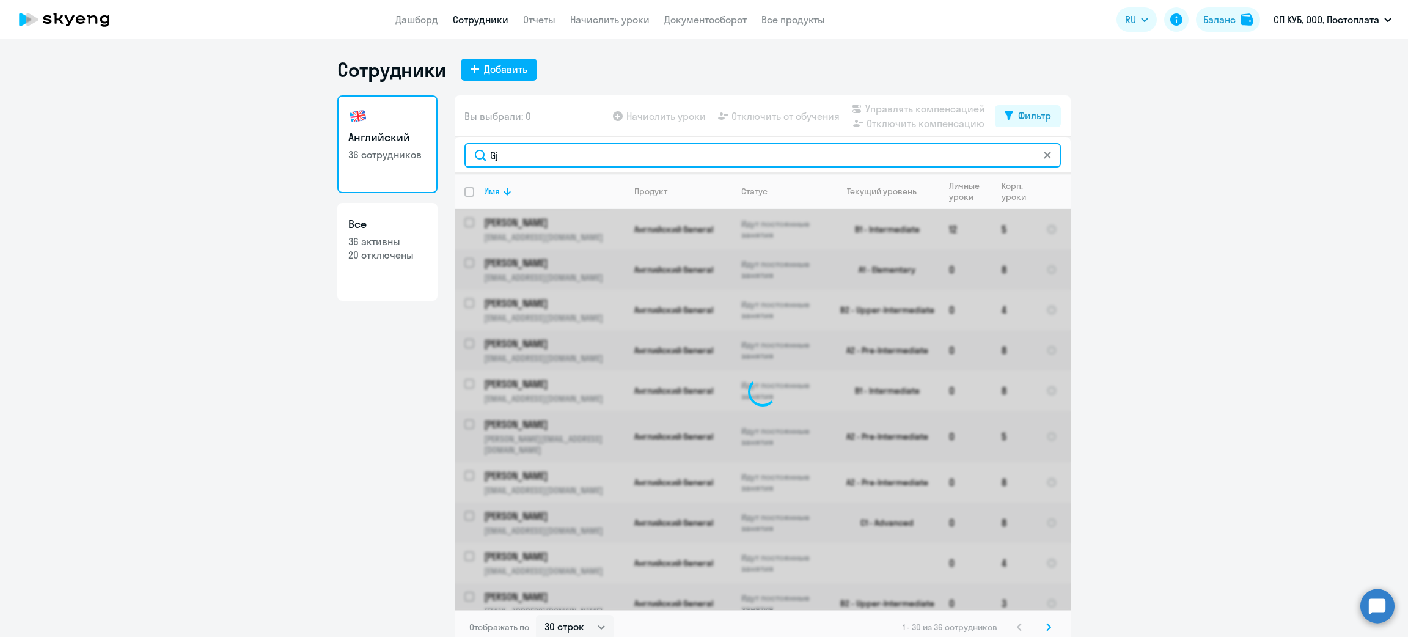
type input "G"
type input "Полина"
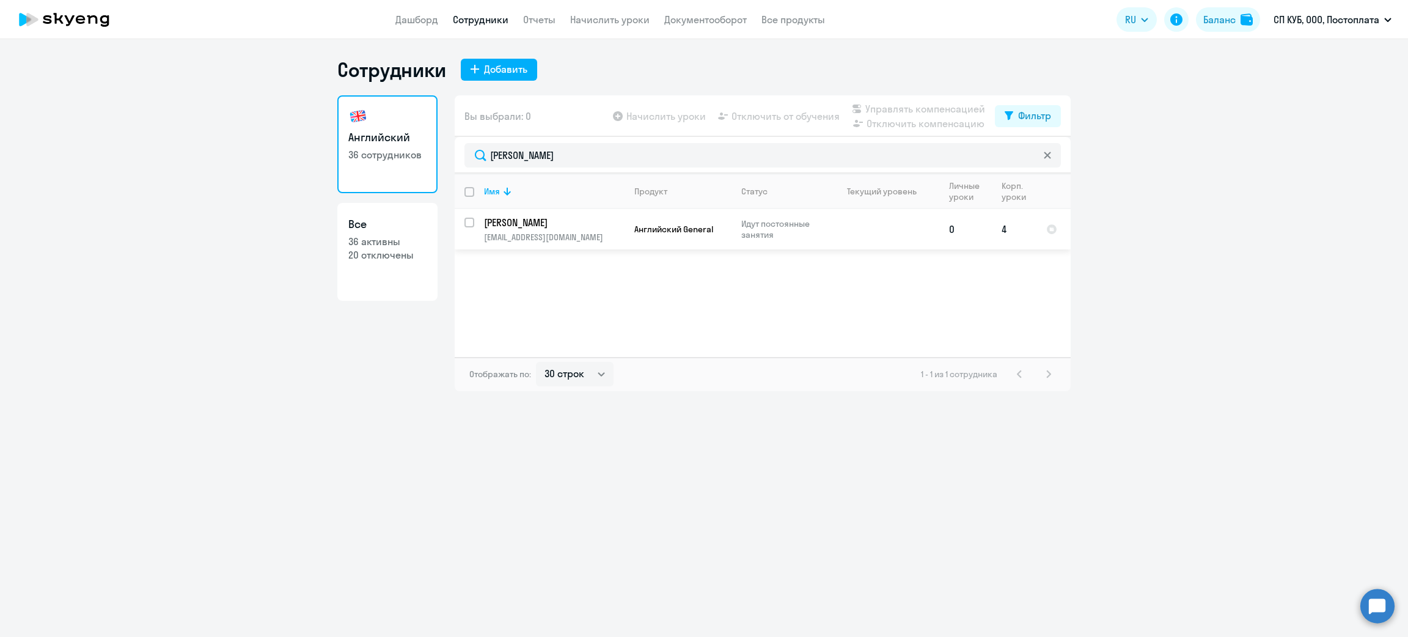
click at [579, 226] on p "[PERSON_NAME]" at bounding box center [553, 222] width 138 height 13
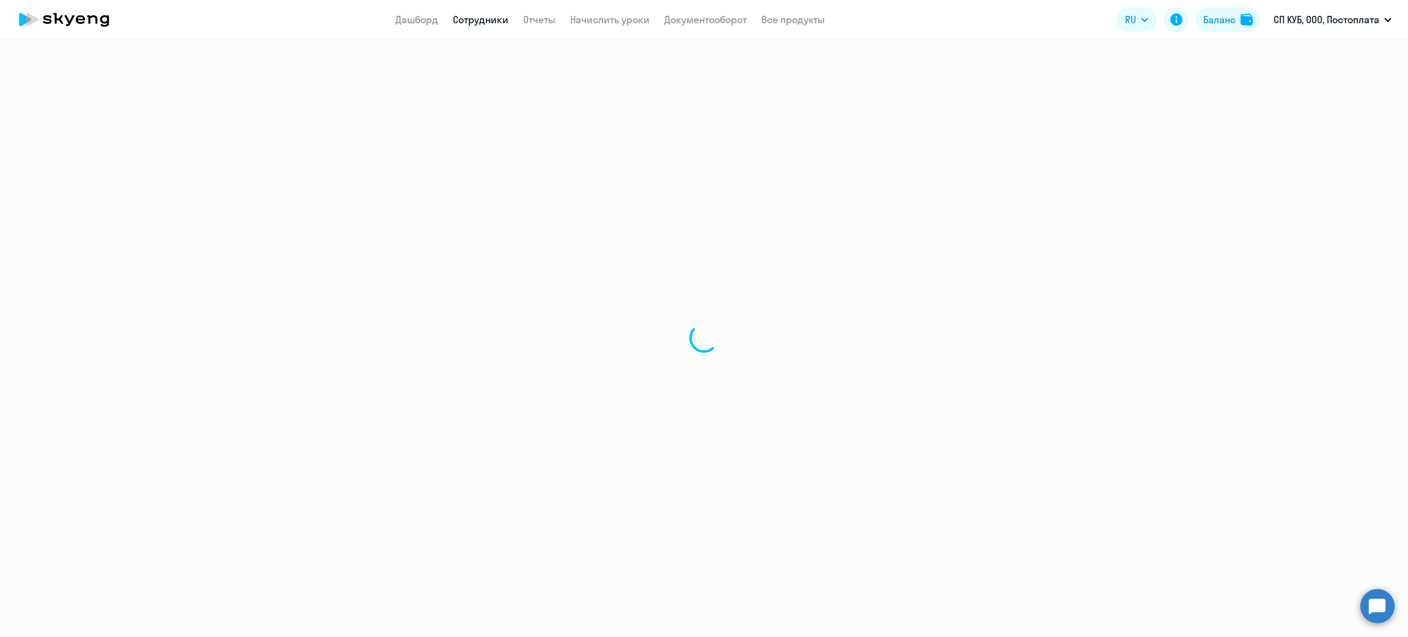
select select "english"
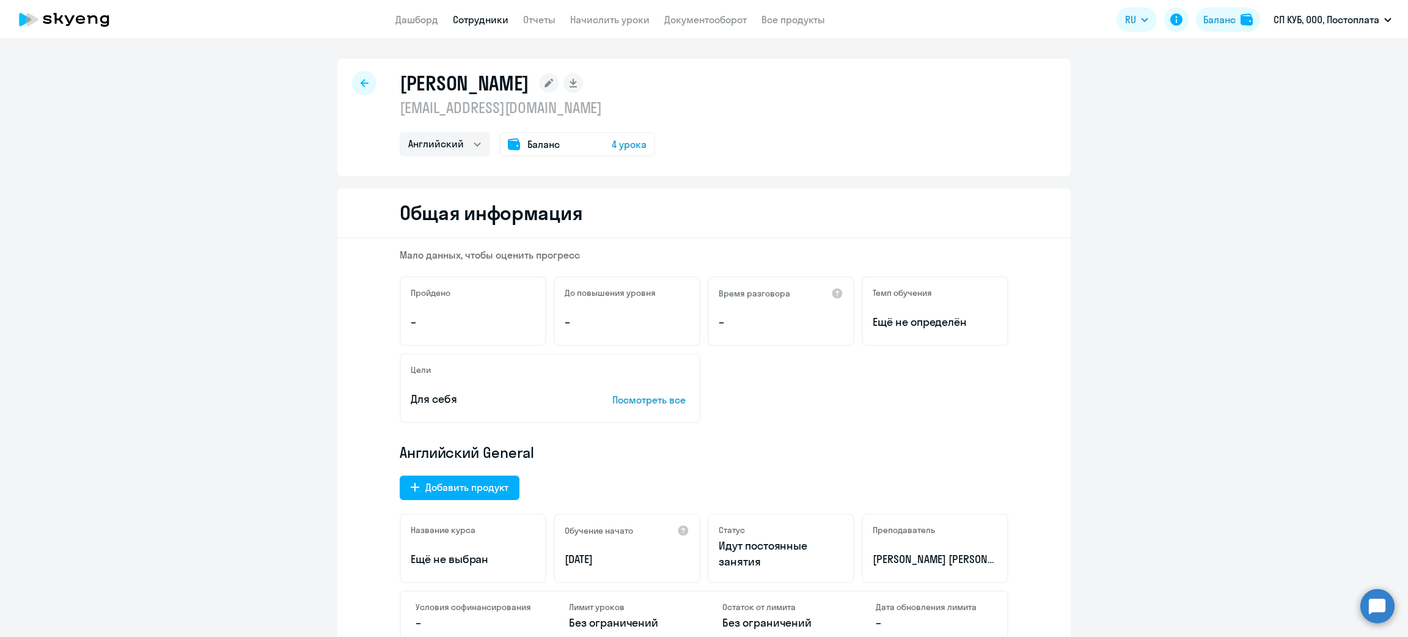
click at [364, 75] on div at bounding box center [364, 83] width 24 height 24
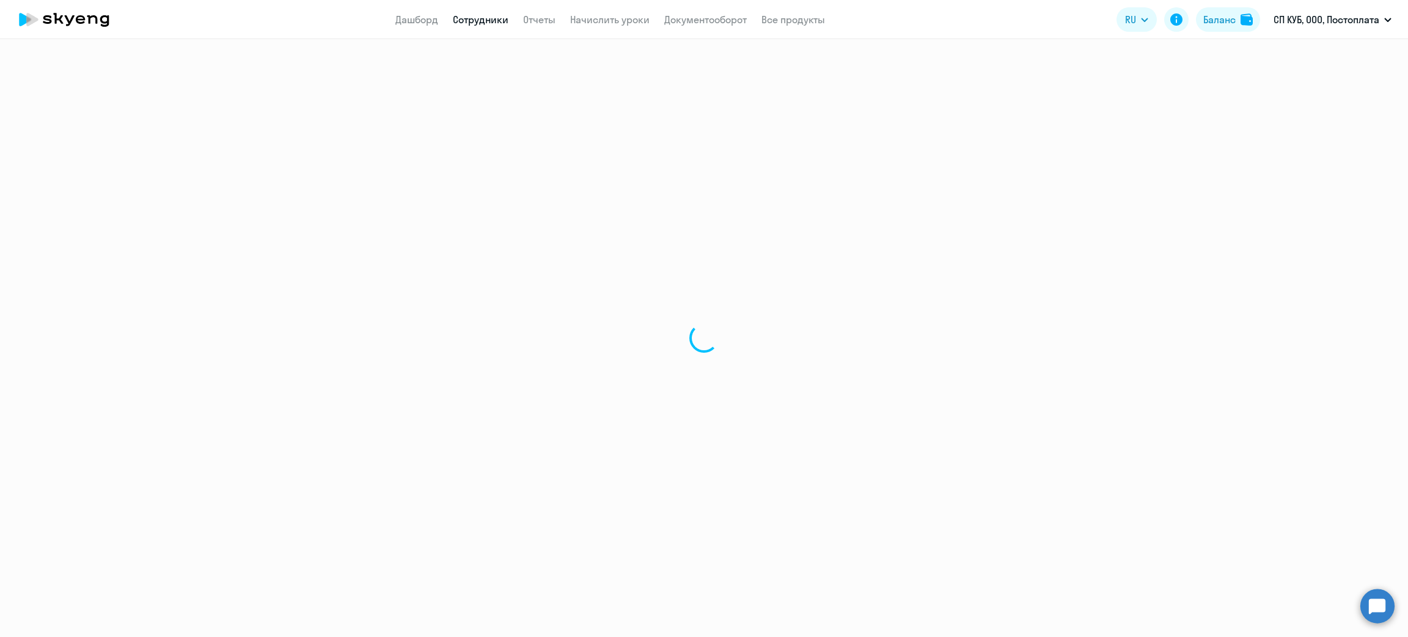
select select "30"
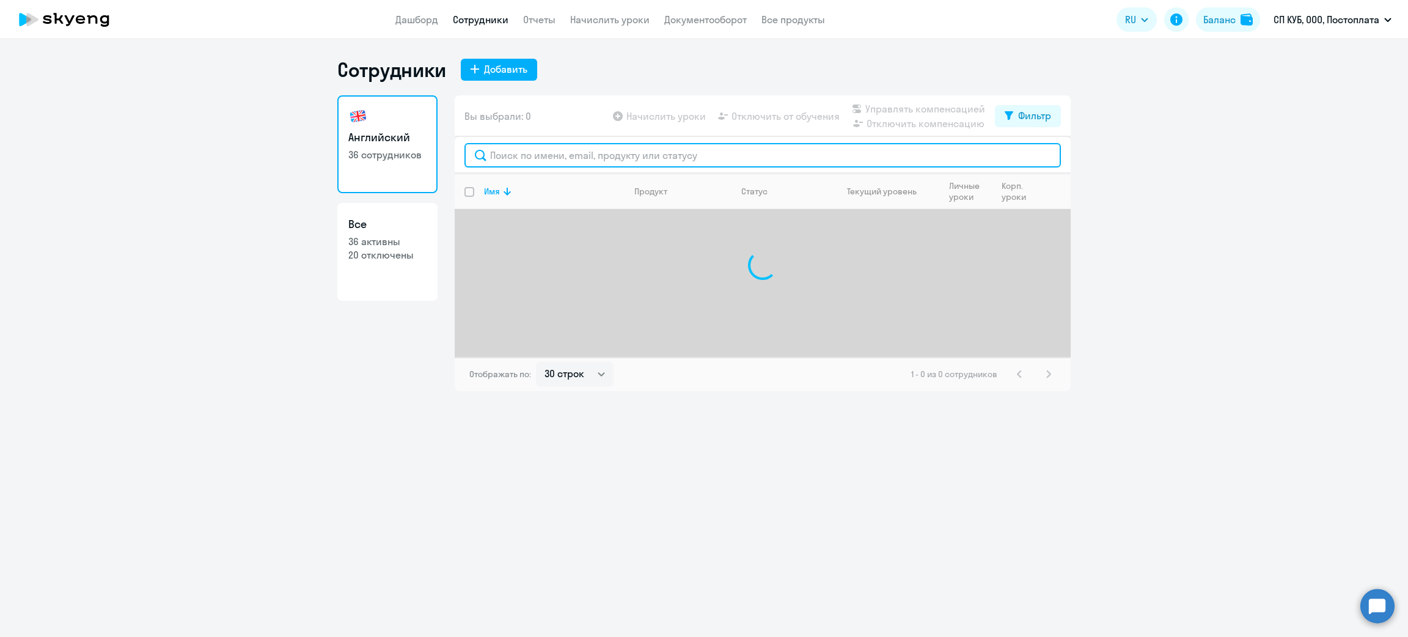
click at [523, 158] on input "text" at bounding box center [763, 155] width 597 height 24
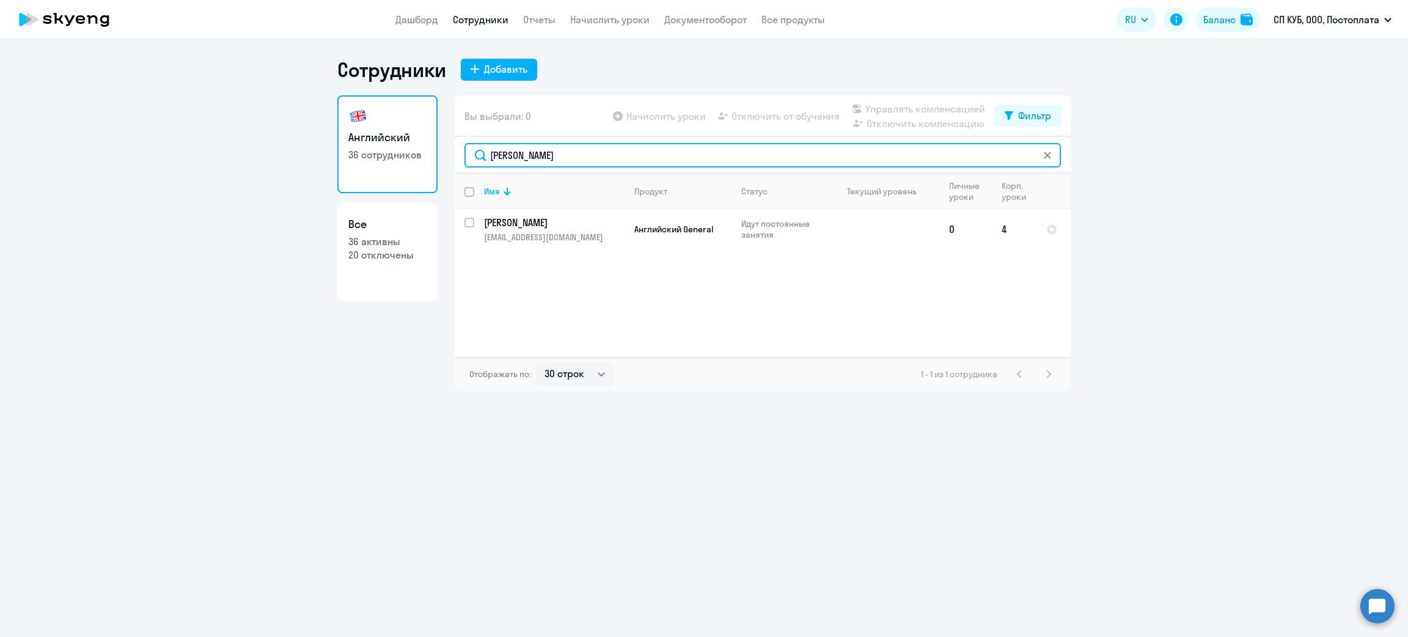
type input "Полина"
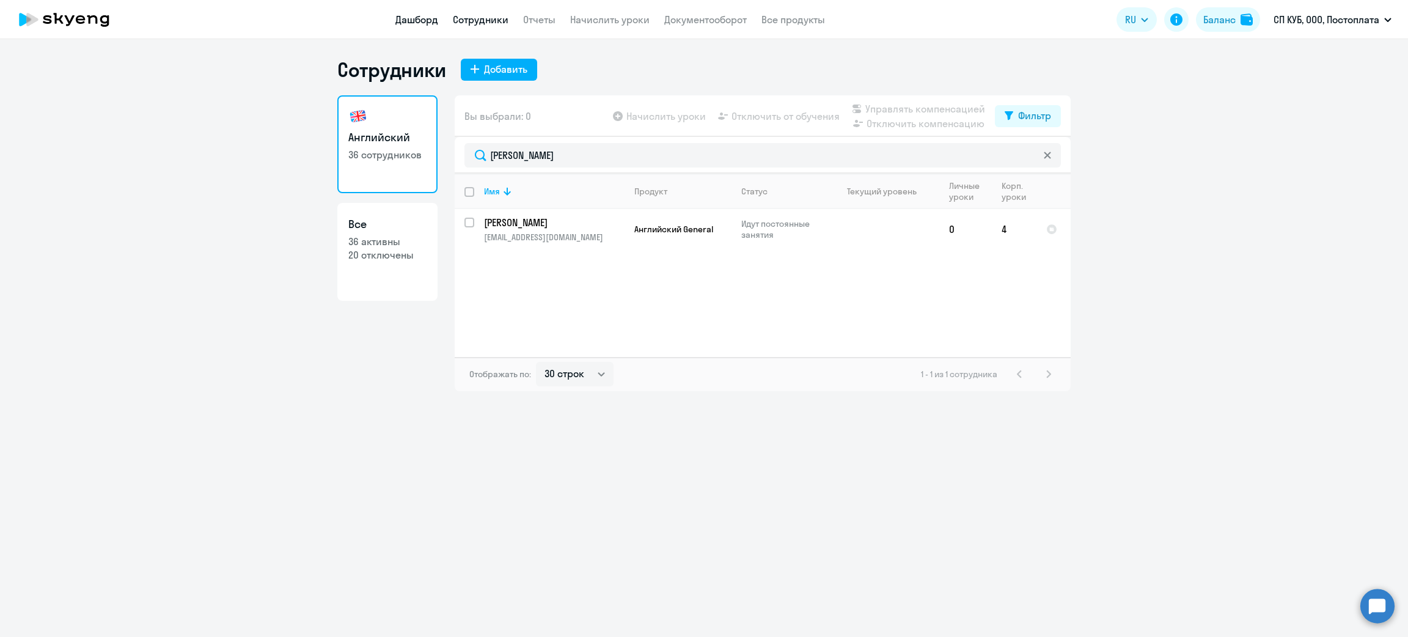
click at [427, 17] on link "Дашборд" at bounding box center [417, 19] width 43 height 12
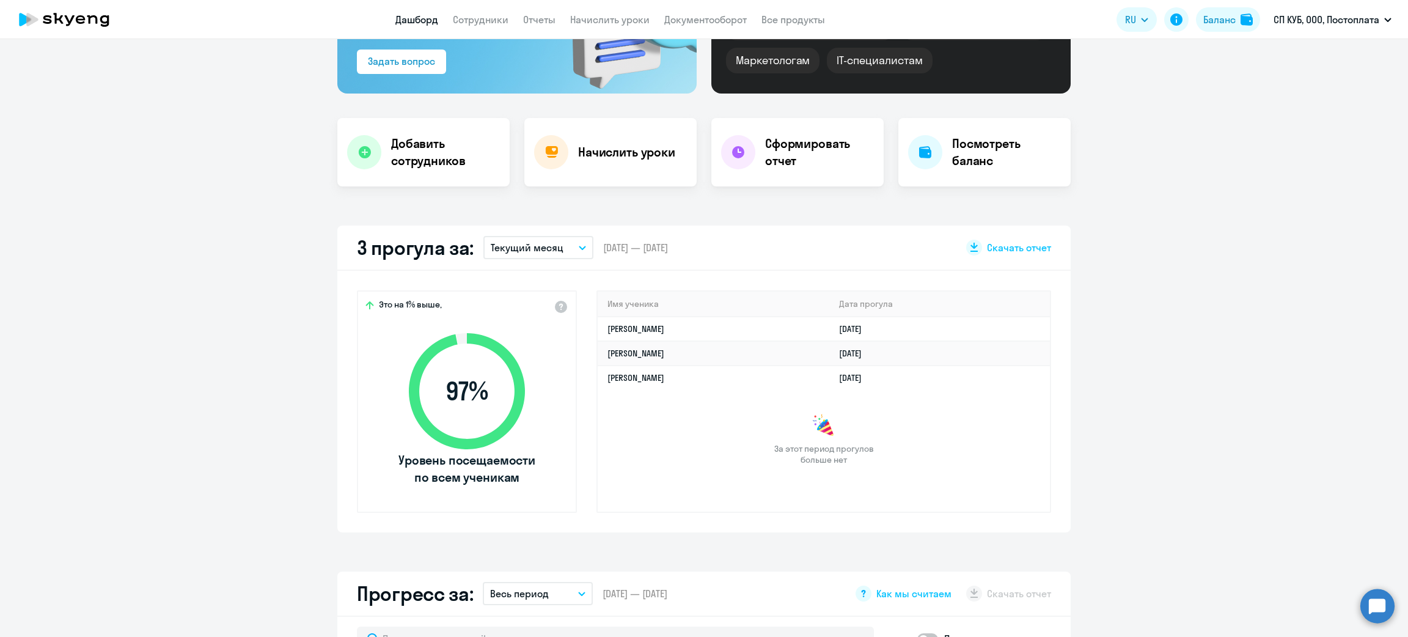
scroll to position [367, 0]
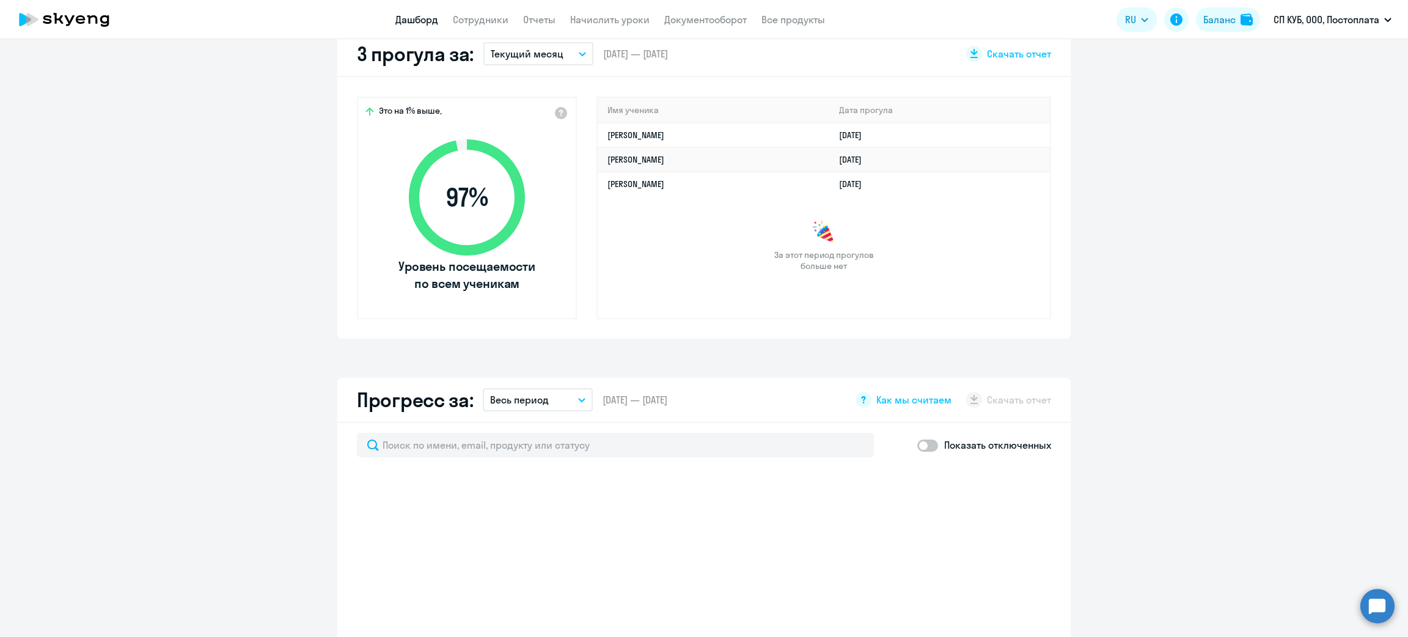
select select "30"
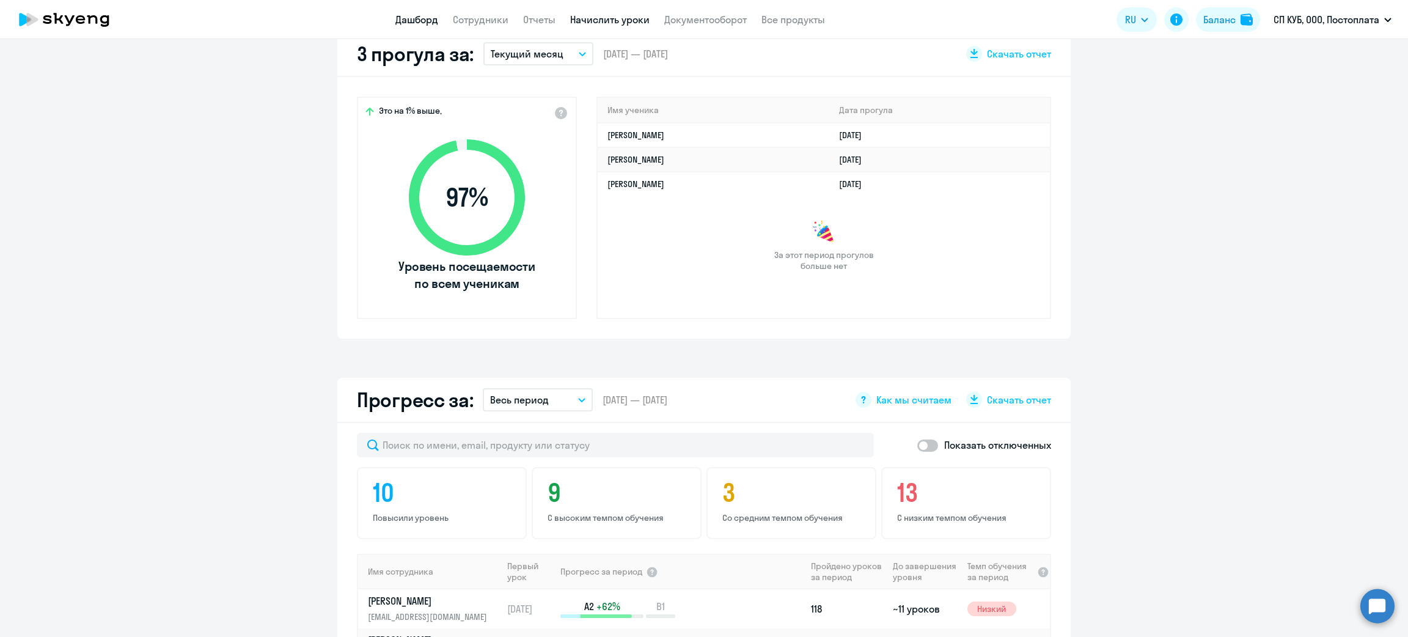
click at [590, 18] on link "Начислить уроки" at bounding box center [609, 19] width 79 height 12
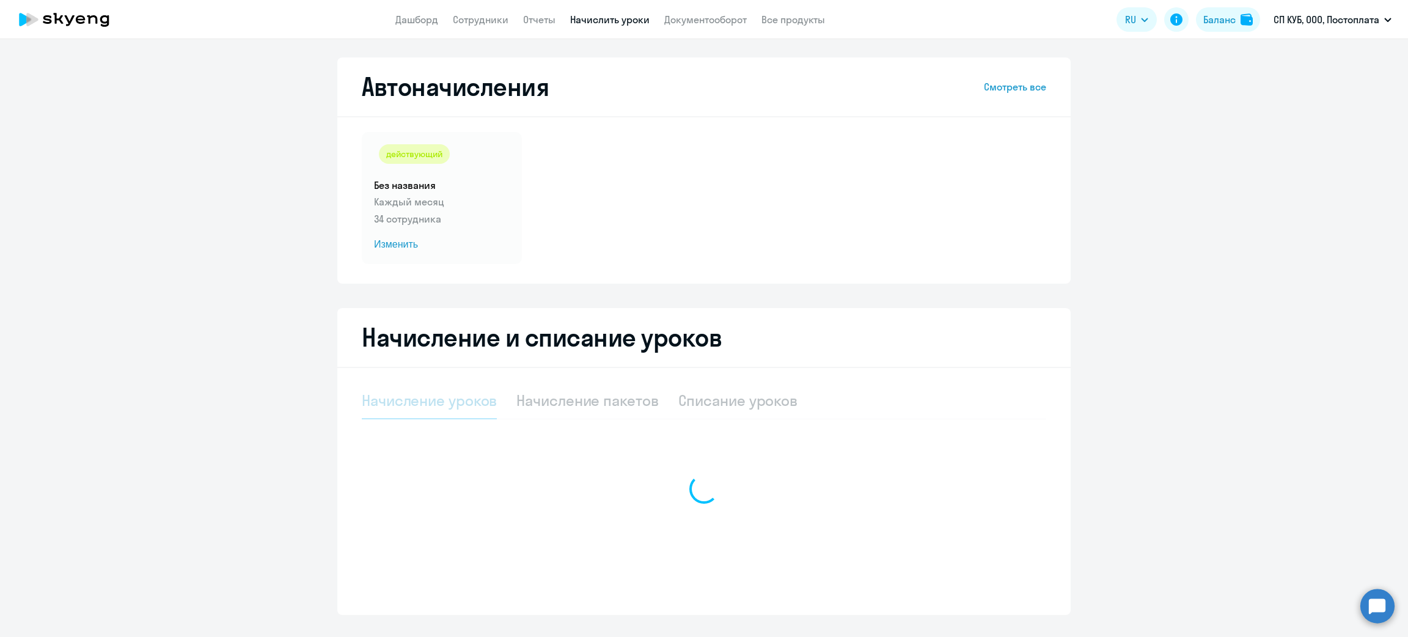
select select "10"
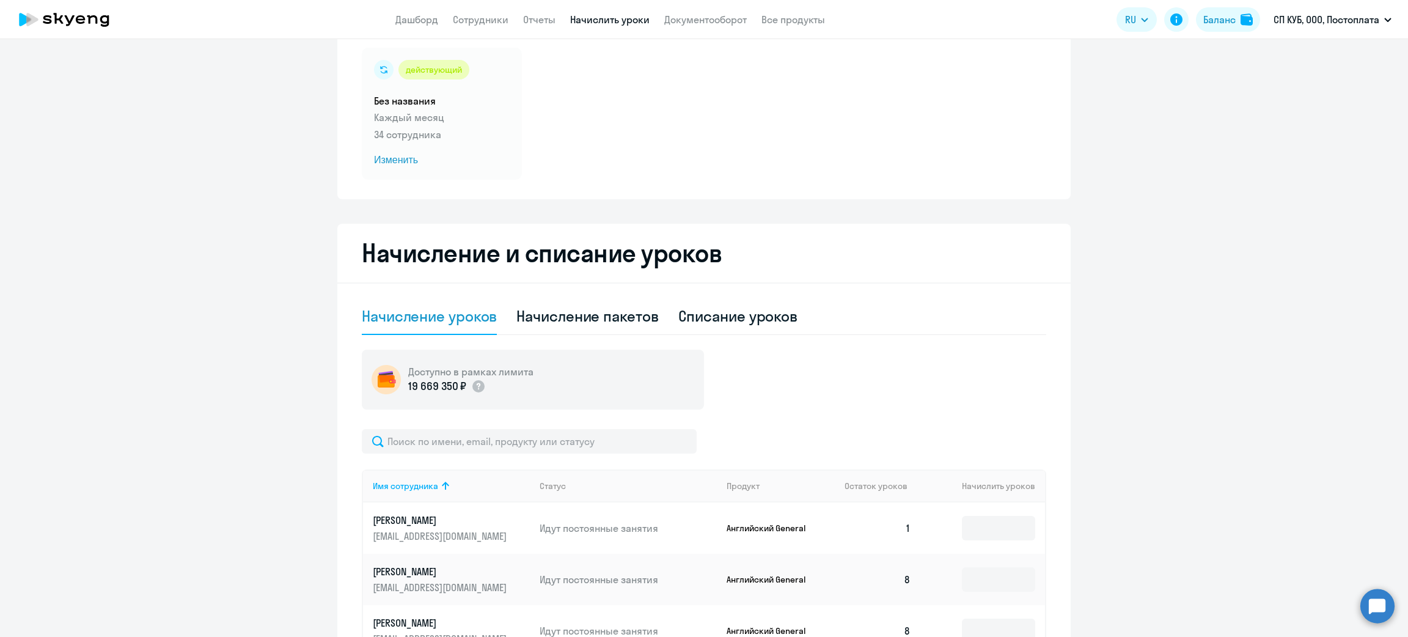
scroll to position [183, 0]
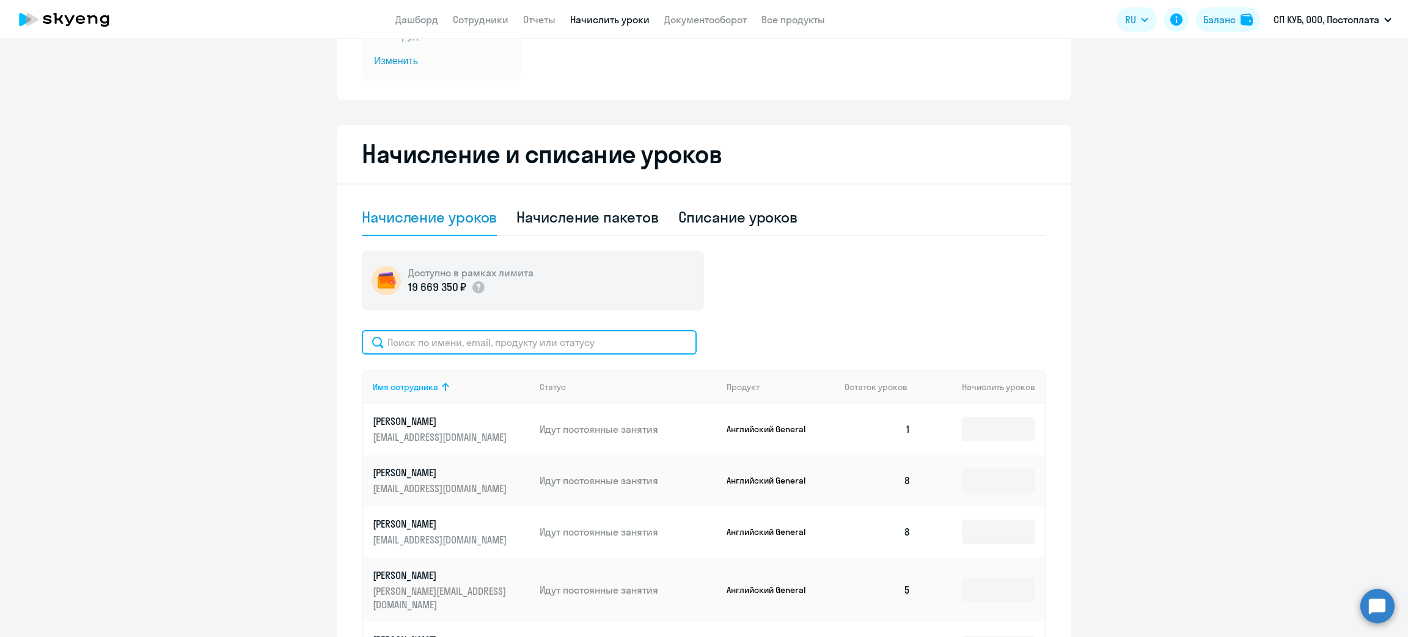
click at [503, 344] on input "text" at bounding box center [529, 342] width 335 height 24
type input "Ма"
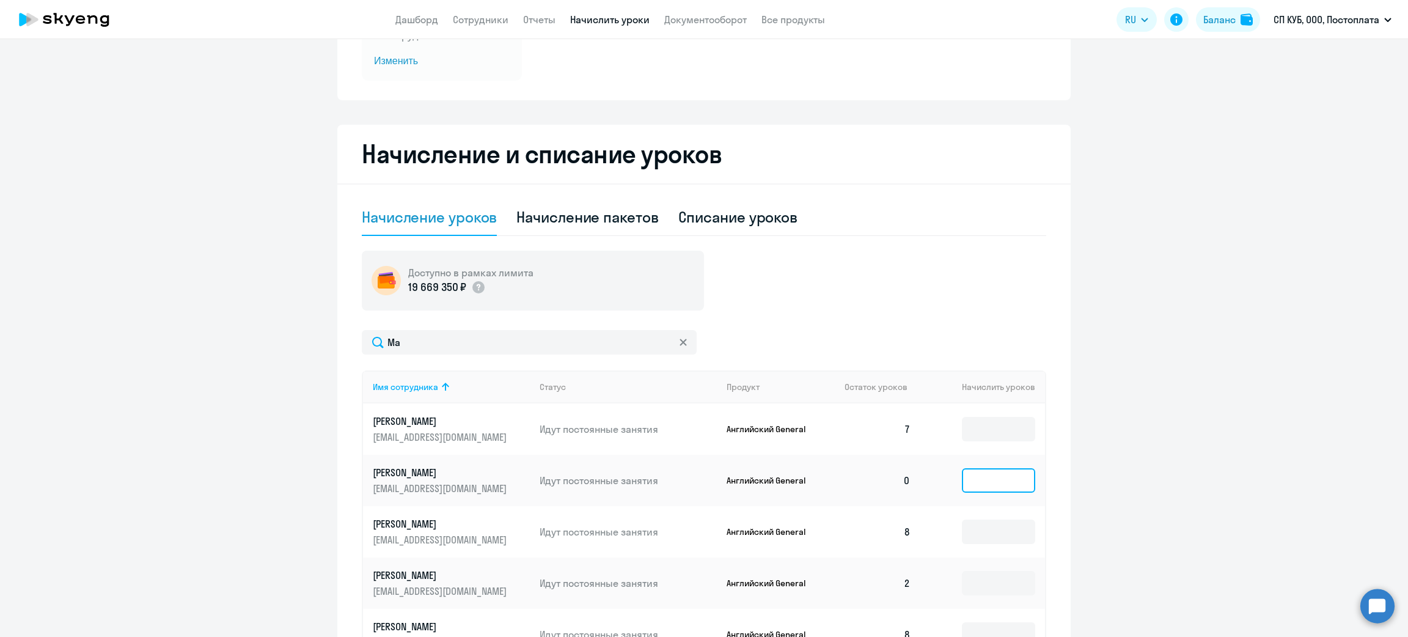
click at [990, 484] on input at bounding box center [998, 480] width 73 height 24
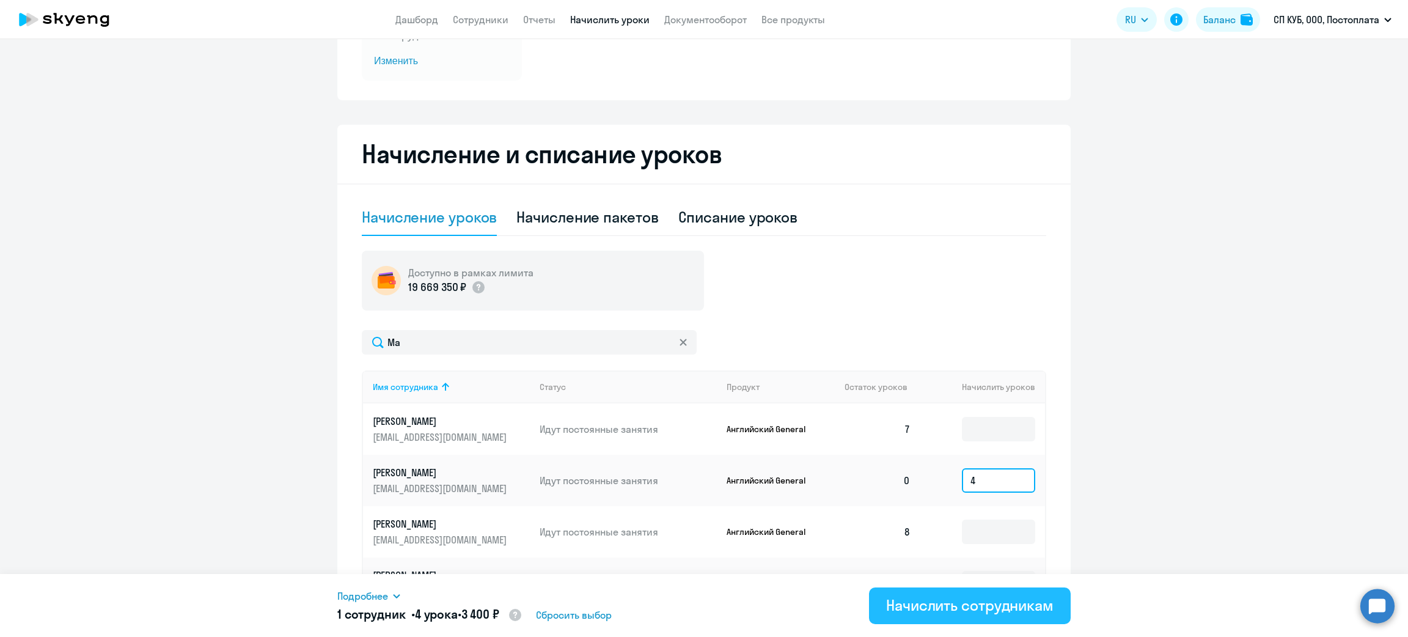
type input "4"
click at [944, 607] on div "Начислить сотрудникам" at bounding box center [969, 605] width 167 height 20
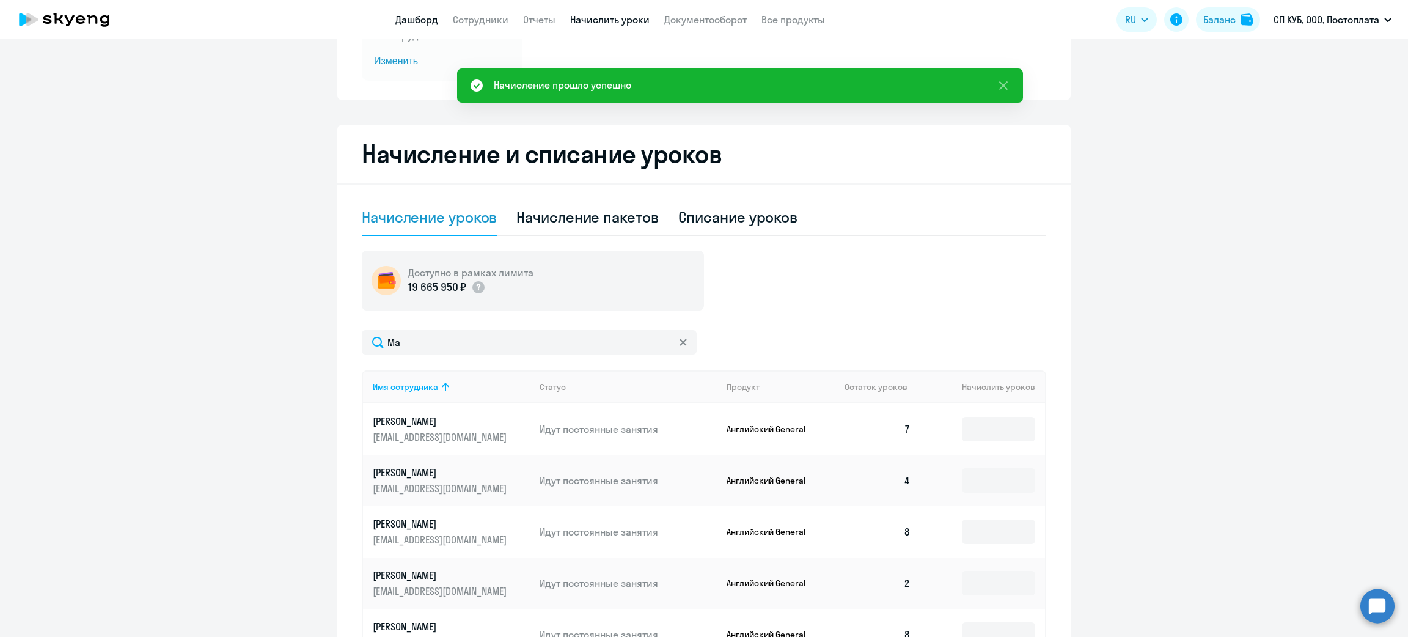
click at [419, 18] on link "Дашборд" at bounding box center [417, 19] width 43 height 12
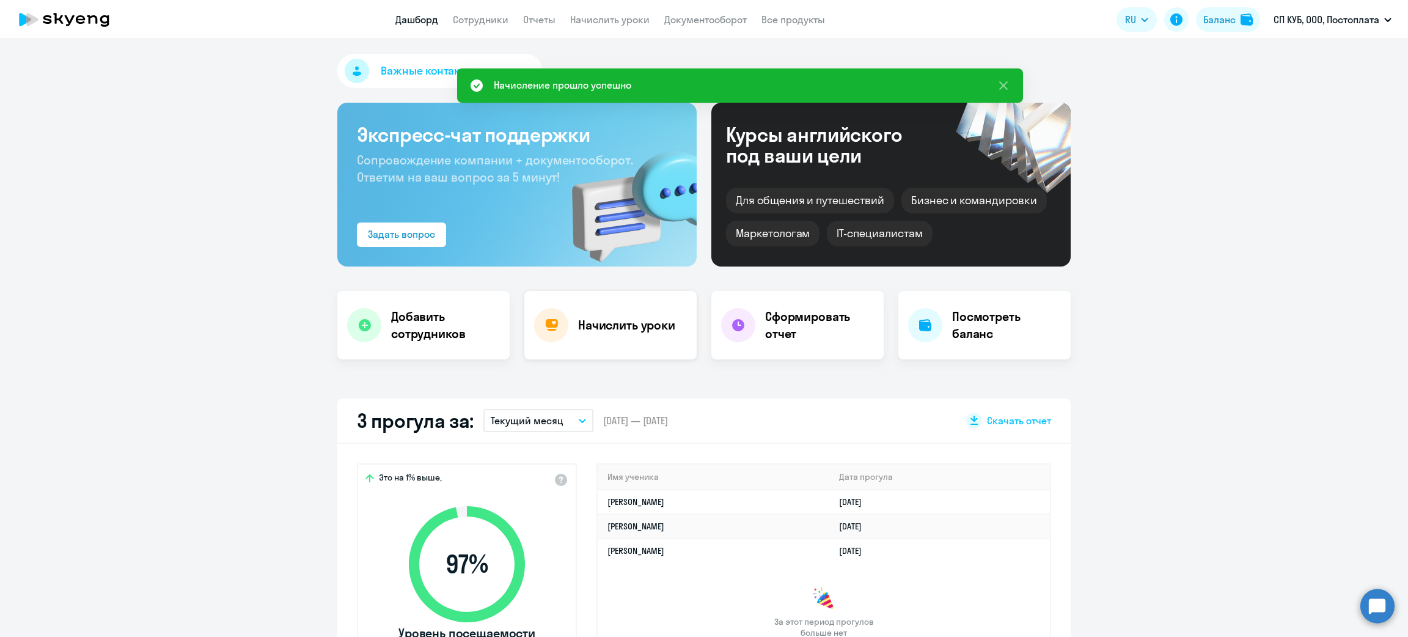
click at [567, 337] on div "Начислить уроки" at bounding box center [610, 325] width 172 height 68
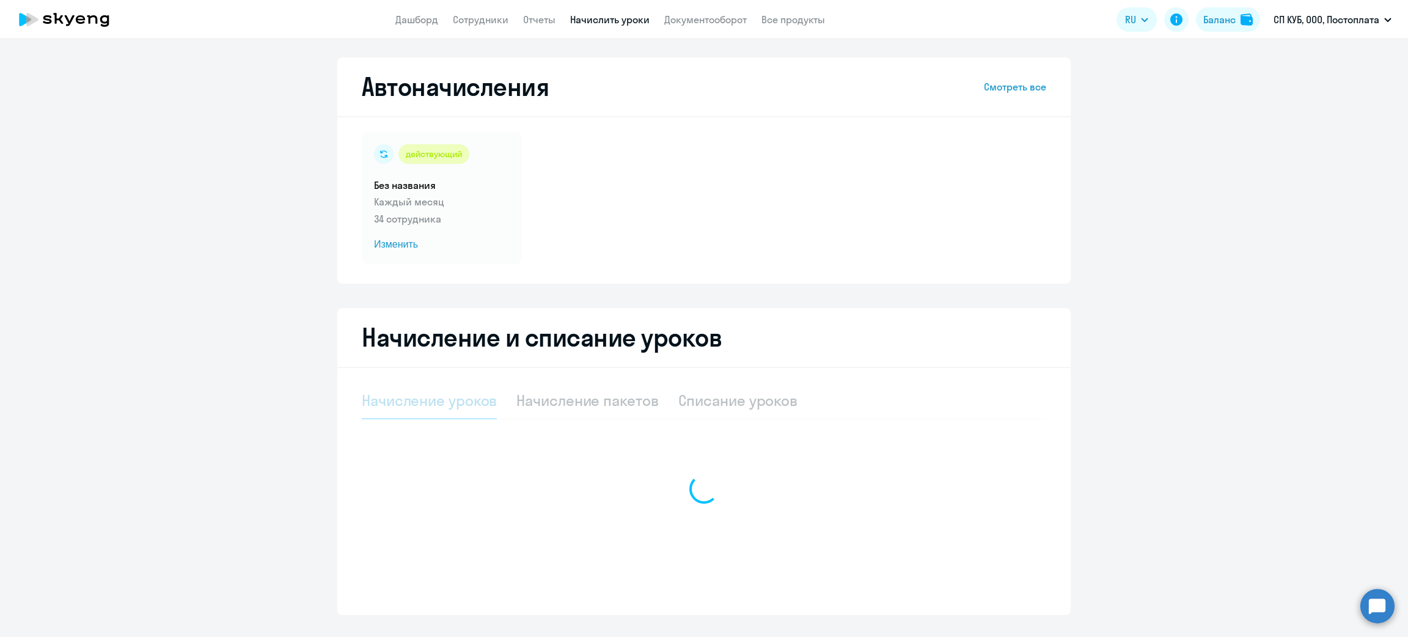
select select "10"
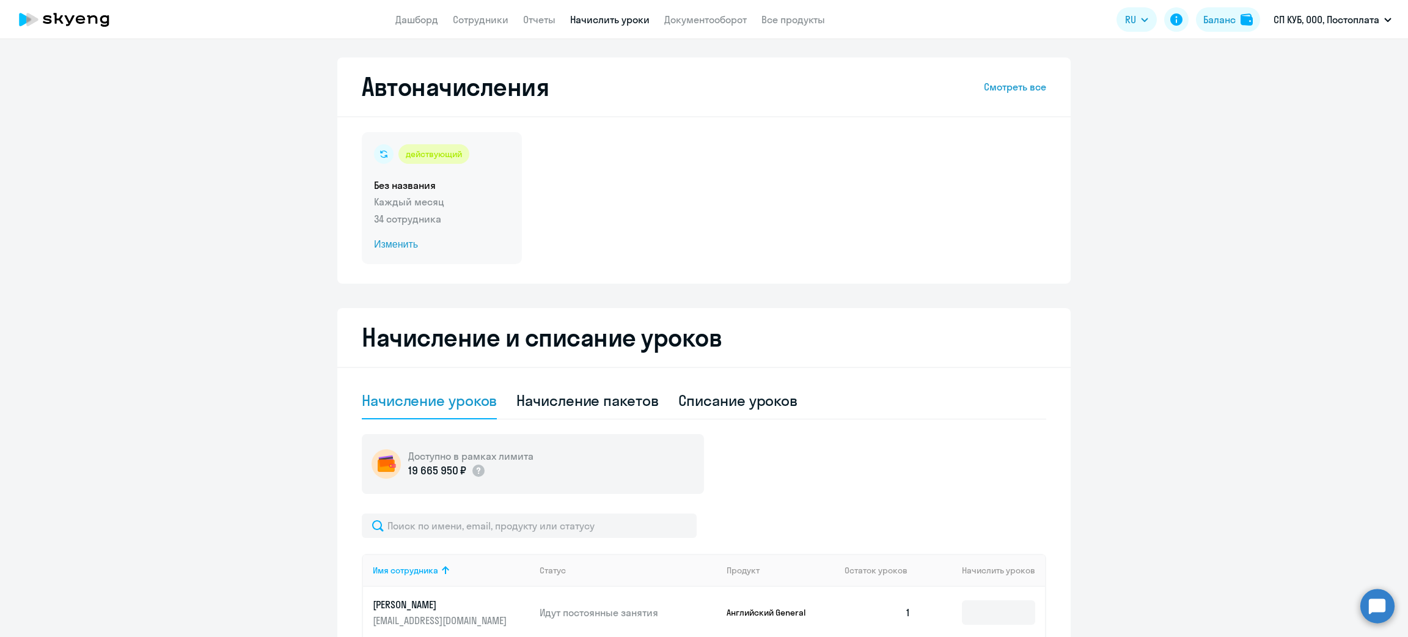
click at [413, 247] on span "Изменить" at bounding box center [442, 244] width 136 height 15
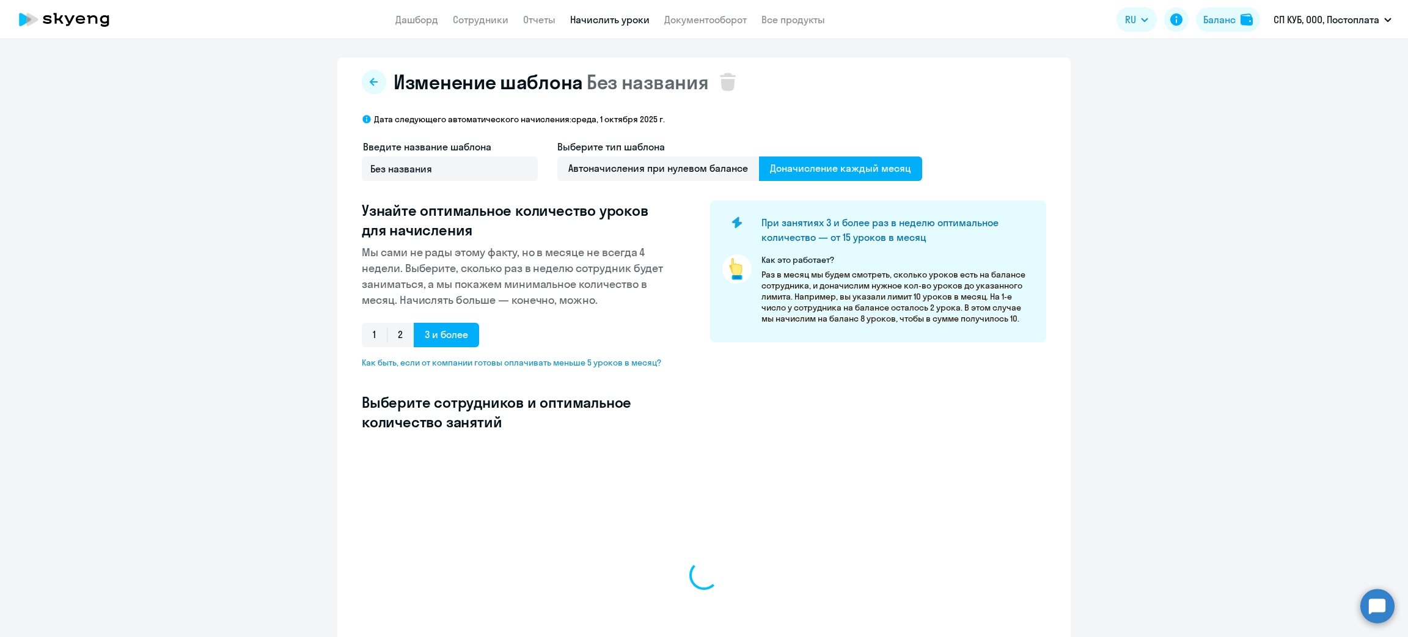
select select "10"
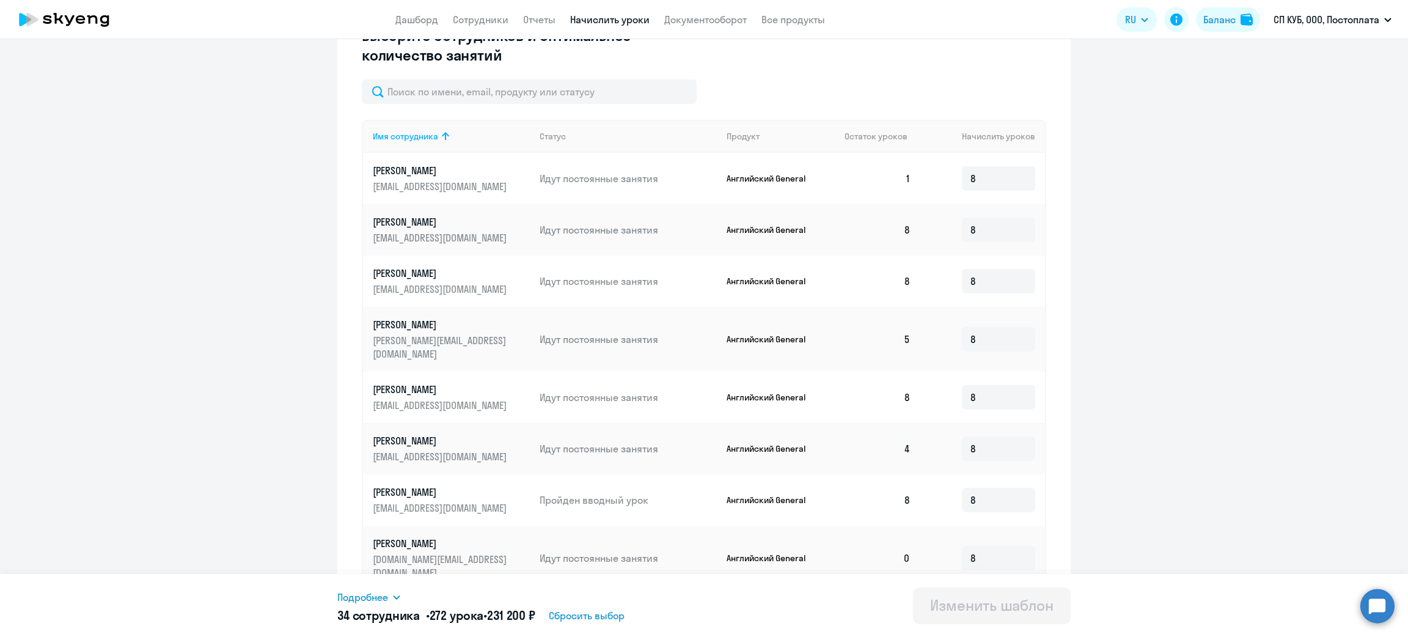
scroll to position [498, 0]
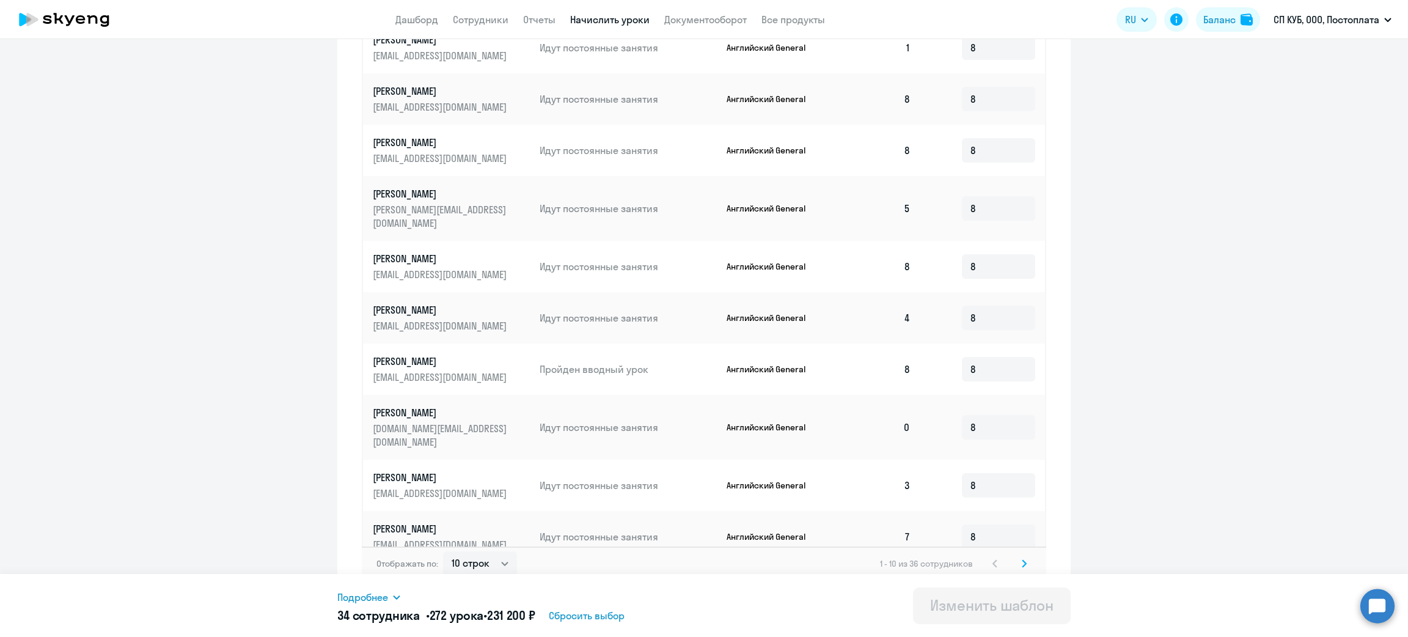
click at [1021, 556] on svg-icon at bounding box center [1024, 563] width 15 height 15
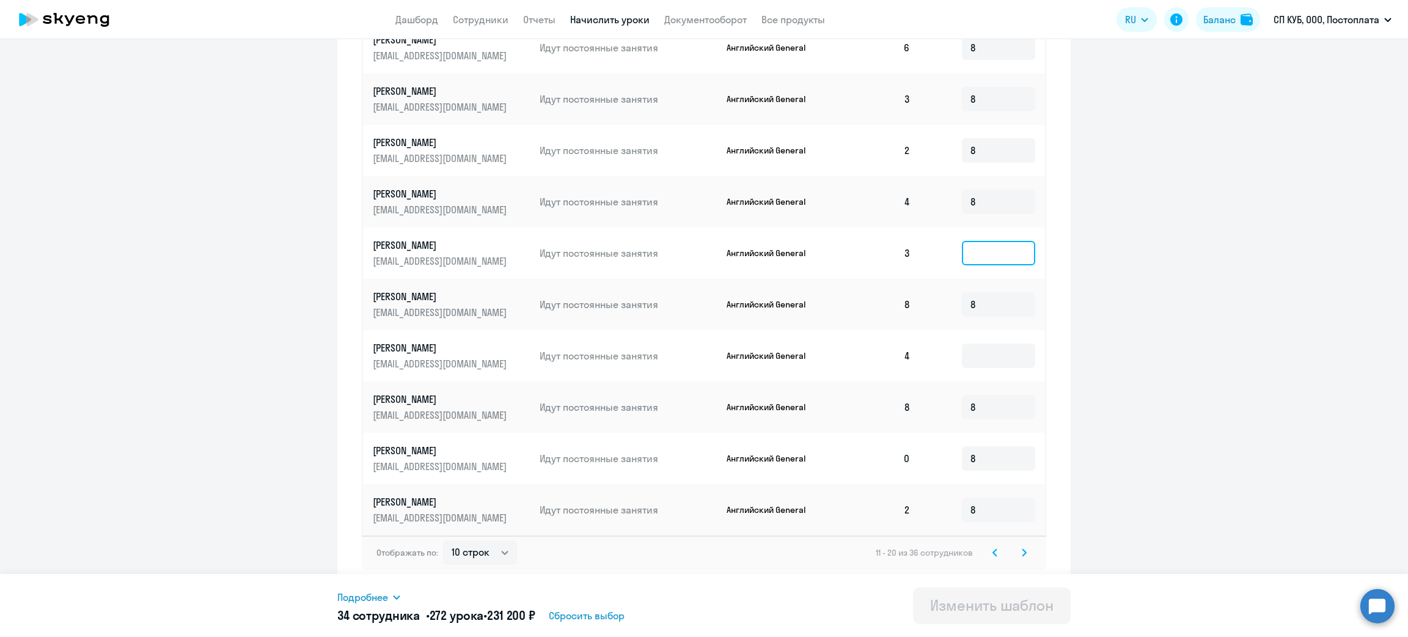
click at [985, 253] on input at bounding box center [998, 253] width 73 height 24
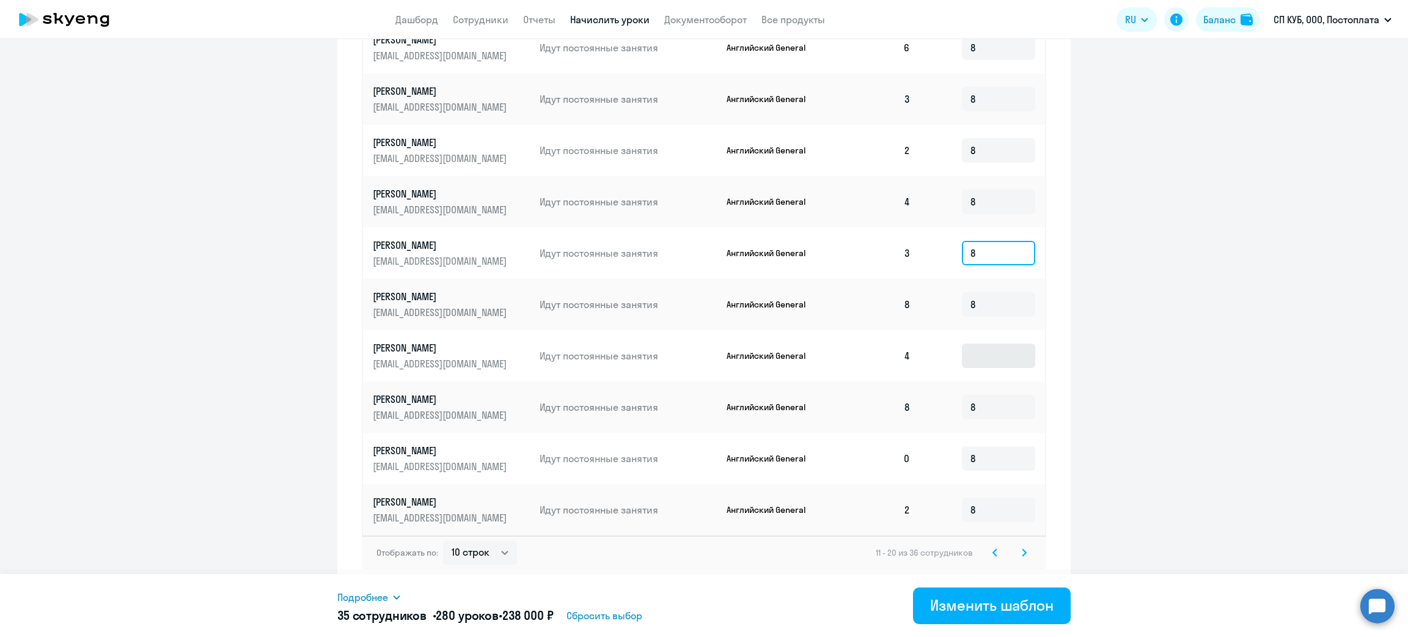
type input "8"
click at [975, 350] on input at bounding box center [998, 356] width 73 height 24
type input "8"
click at [1167, 425] on ng-component "Изменение шаблона Без названия Дата следующего автоматического начисления: сред…" at bounding box center [704, 74] width 1408 height 1029
click at [989, 603] on div "Изменить шаблон" at bounding box center [991, 605] width 123 height 20
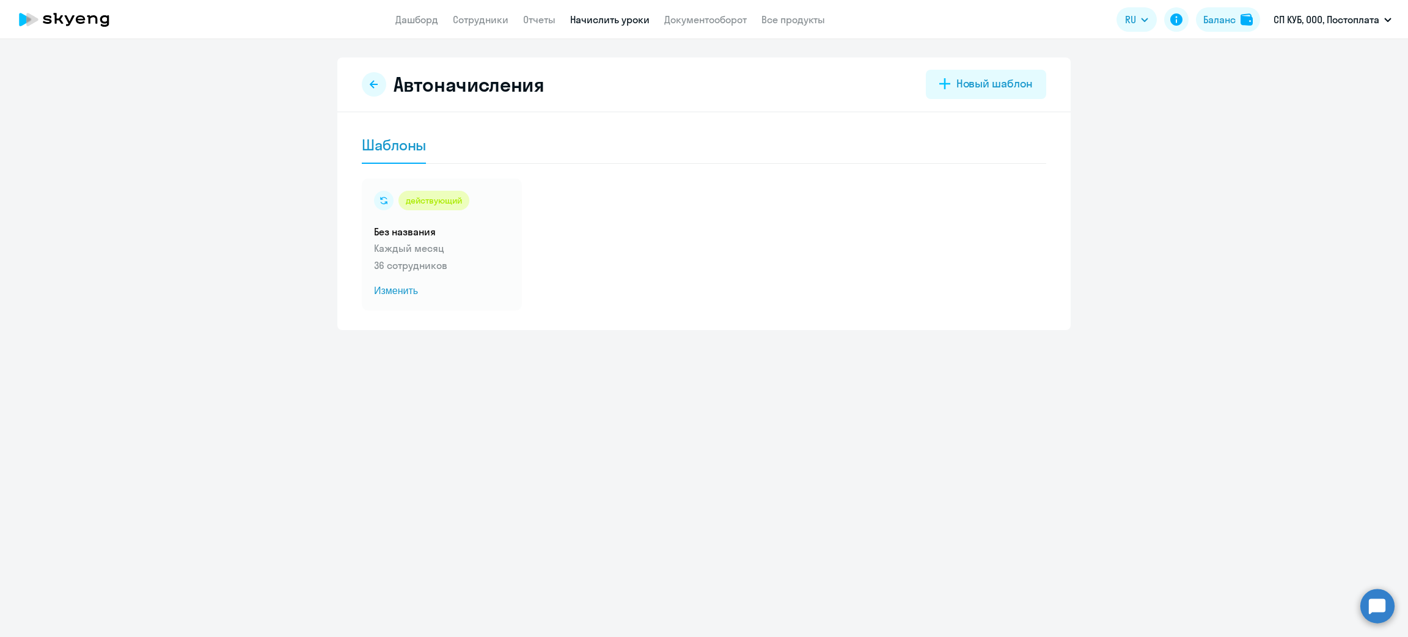
click at [391, 25] on app-header "Дашборд Сотрудники Отчеты Начислить уроки Документооборот Все продукты Дашборд …" at bounding box center [704, 19] width 1408 height 39
click at [405, 18] on link "Дашборд" at bounding box center [417, 19] width 43 height 12
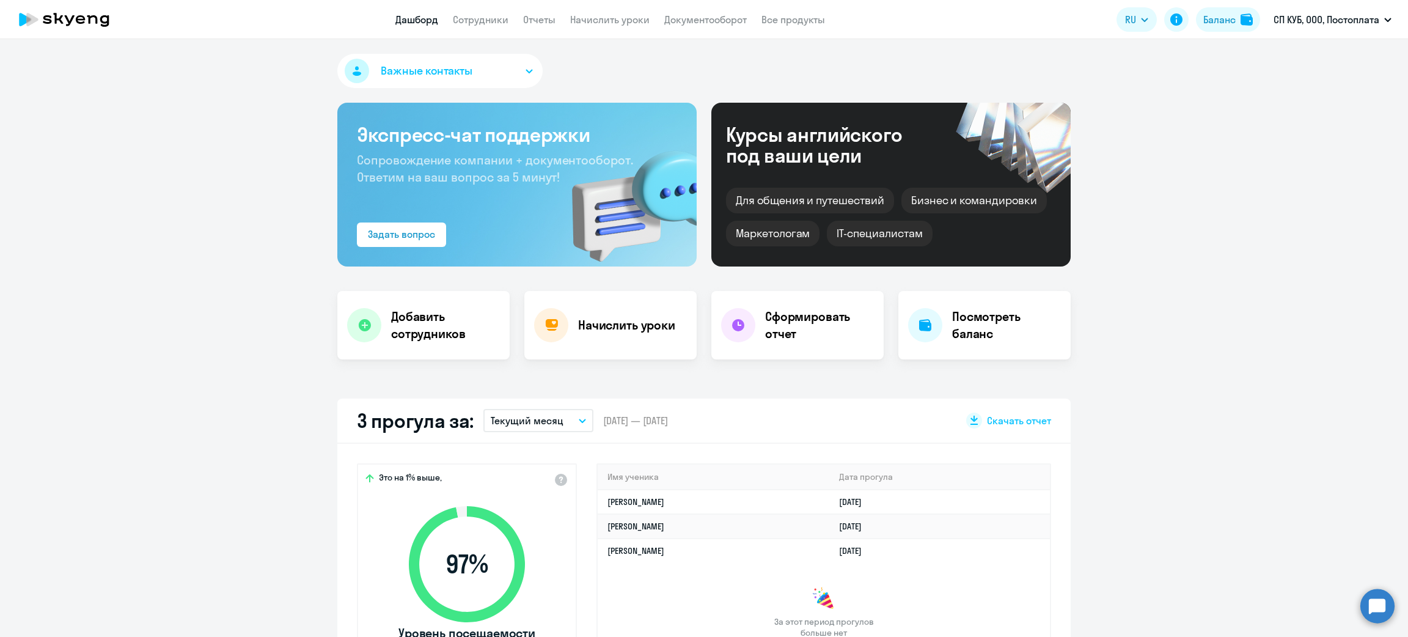
select select "30"
